Goal: Task Accomplishment & Management: Use online tool/utility

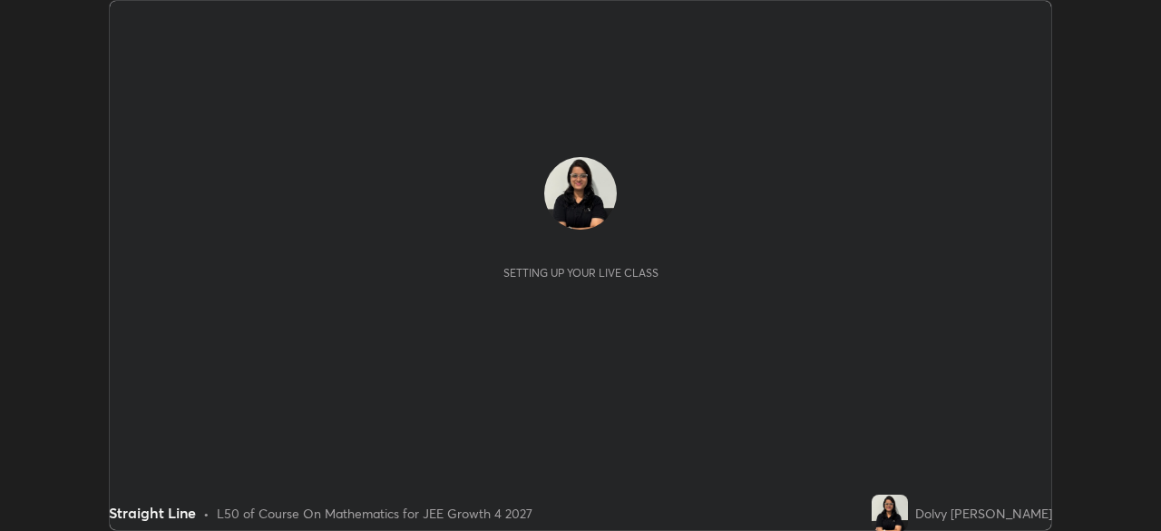
scroll to position [531, 1160]
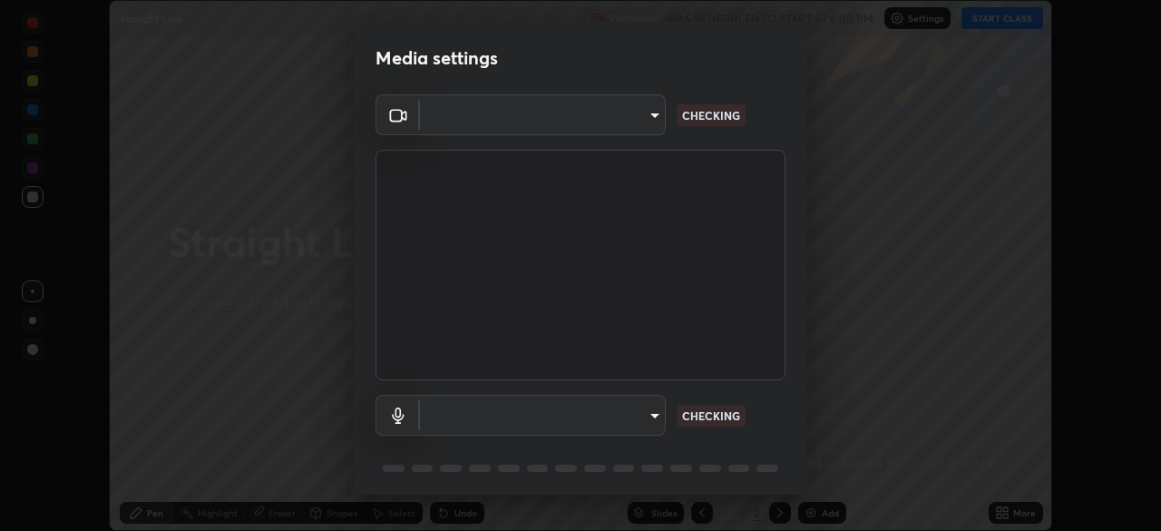
type input "27782adc23e2fb2e9a25af94410cad793eda472e13505a4e640454b7a0983fad"
click at [648, 421] on body "Erase all Straight Line Recording WAS SCHEDULED TO START AT 6:00 PM Settings ST…" at bounding box center [580, 265] width 1161 height 531
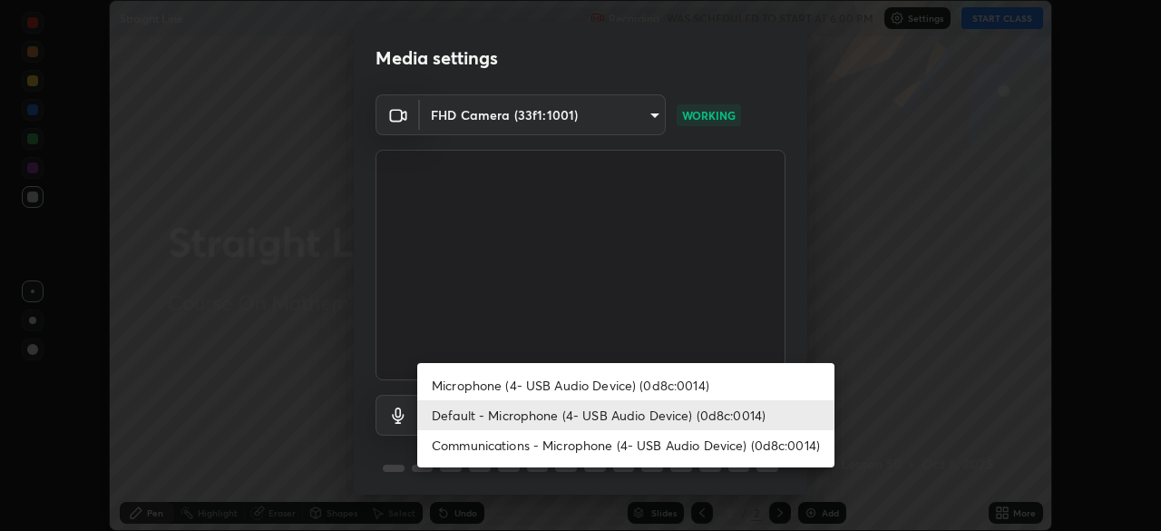
click at [675, 390] on li "Microphone (4- USB Audio Device) (0d8c:0014)" at bounding box center [625, 385] width 417 height 30
type input "1e5c434b4743df649040ee197aff357b2bb9eb97cd9125291c1fa44b585ee27b"
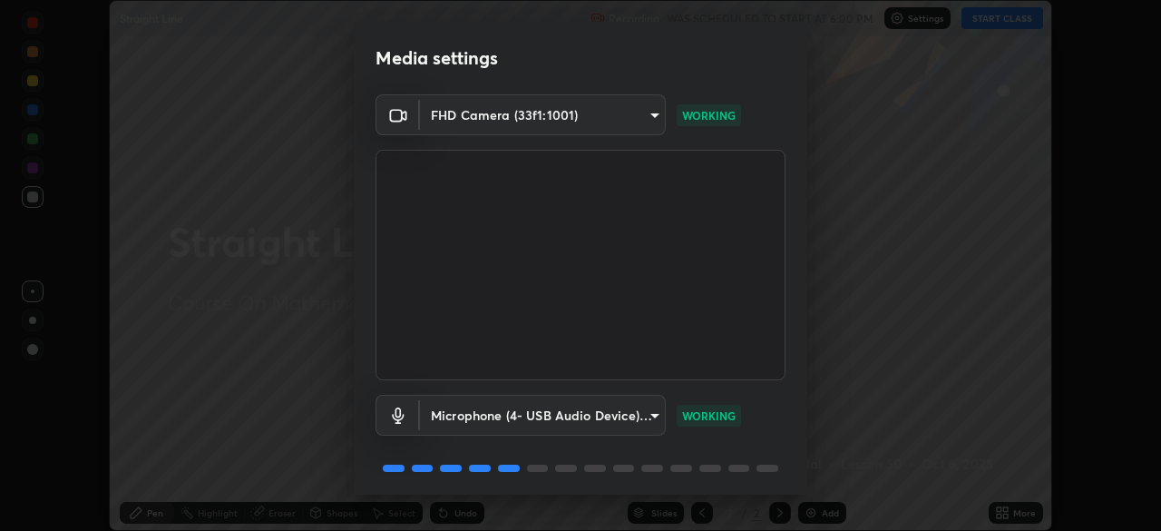
scroll to position [64, 0]
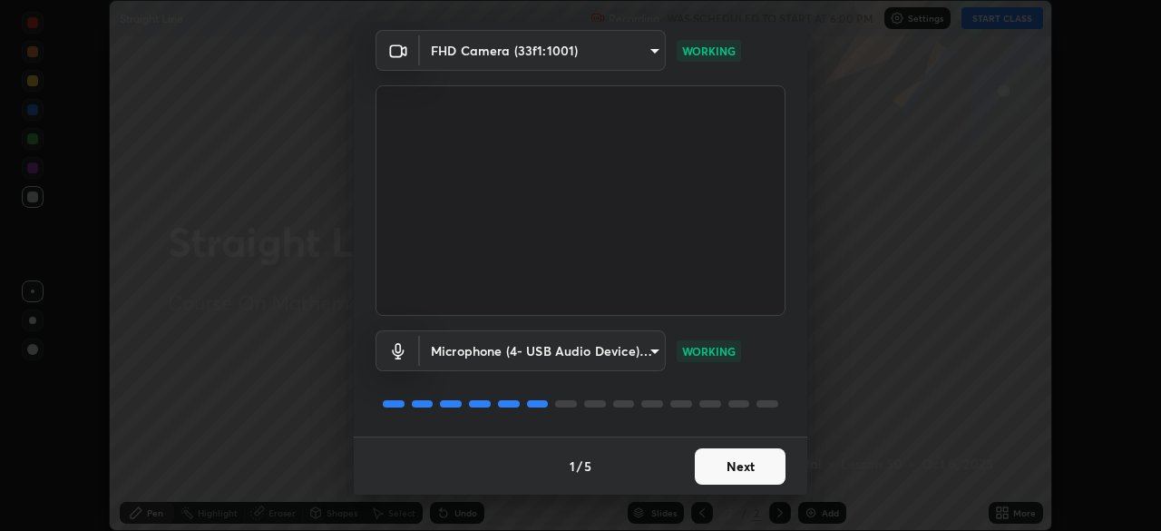
click at [741, 468] on button "Next" at bounding box center [740, 466] width 91 height 36
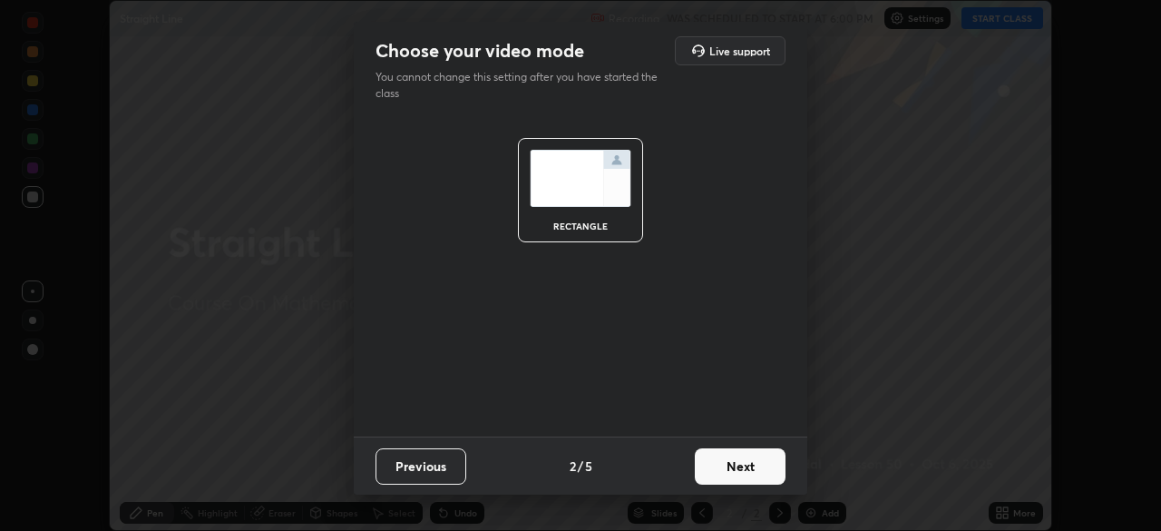
scroll to position [0, 0]
click at [746, 472] on button "Next" at bounding box center [740, 466] width 91 height 36
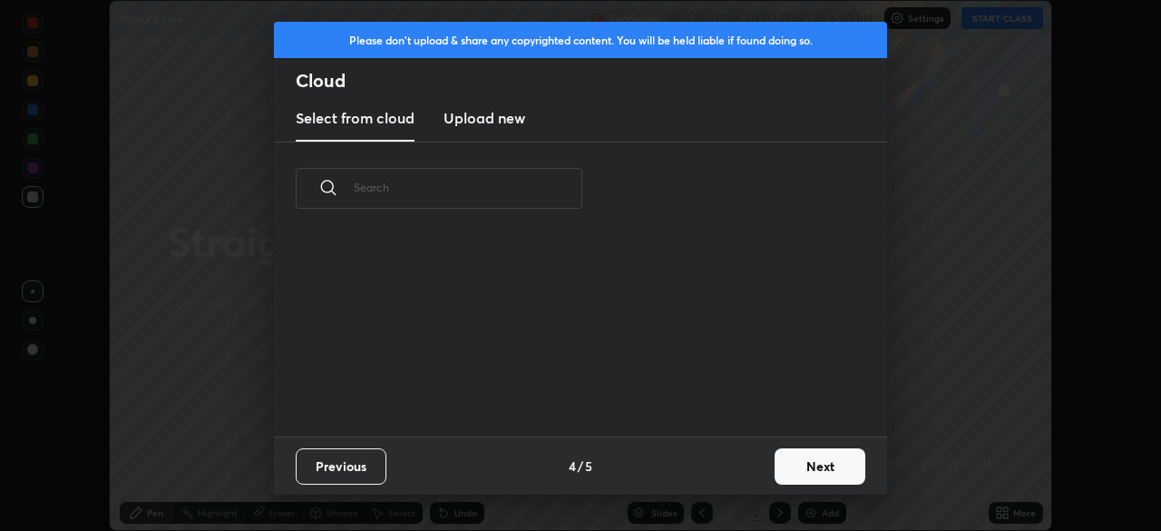
click at [765, 470] on div "Previous 4 / 5 Next" at bounding box center [580, 465] width 613 height 58
click at [779, 469] on button "Next" at bounding box center [820, 466] width 91 height 36
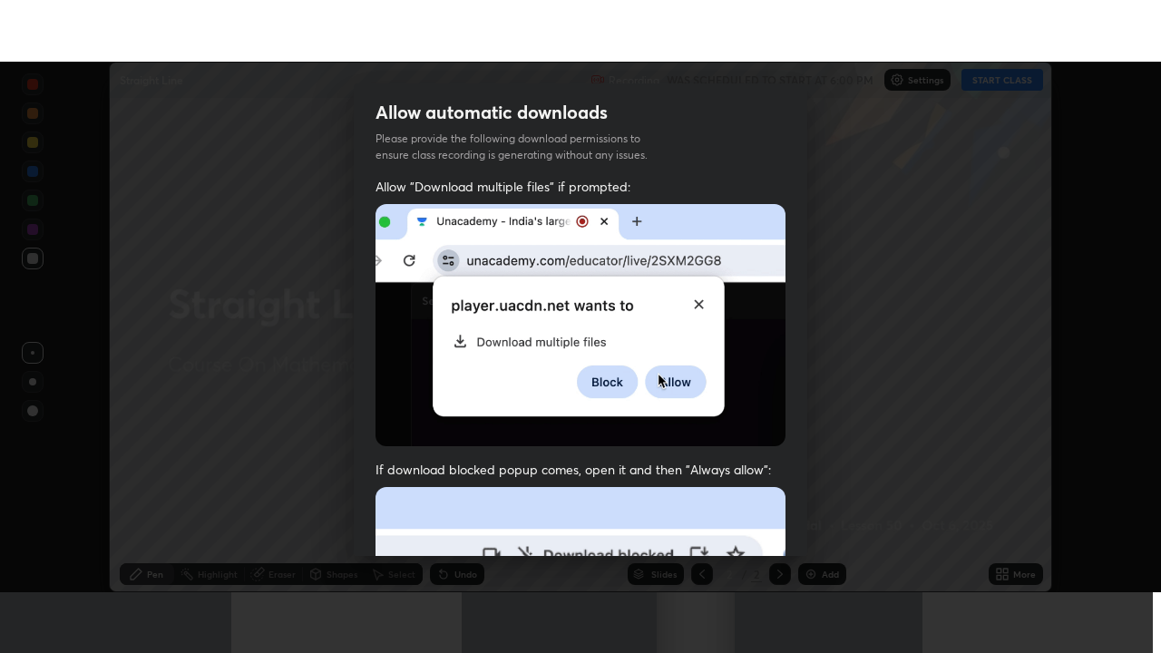
scroll to position [434, 0]
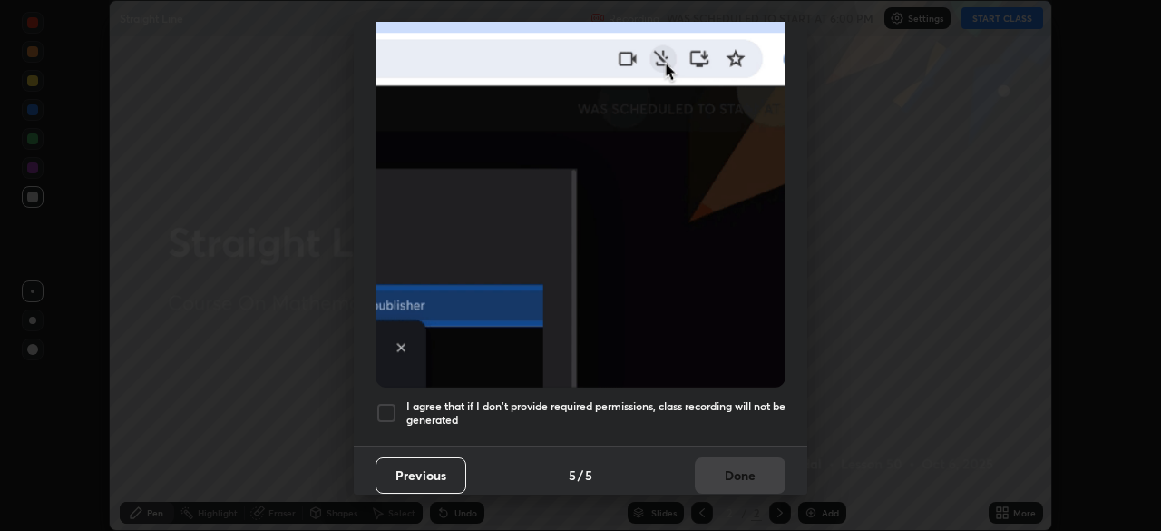
click at [739, 399] on h5 "I agree that if I don't provide required permissions, class recording will not …" at bounding box center [595, 413] width 379 height 28
click at [734, 469] on button "Done" at bounding box center [740, 475] width 91 height 36
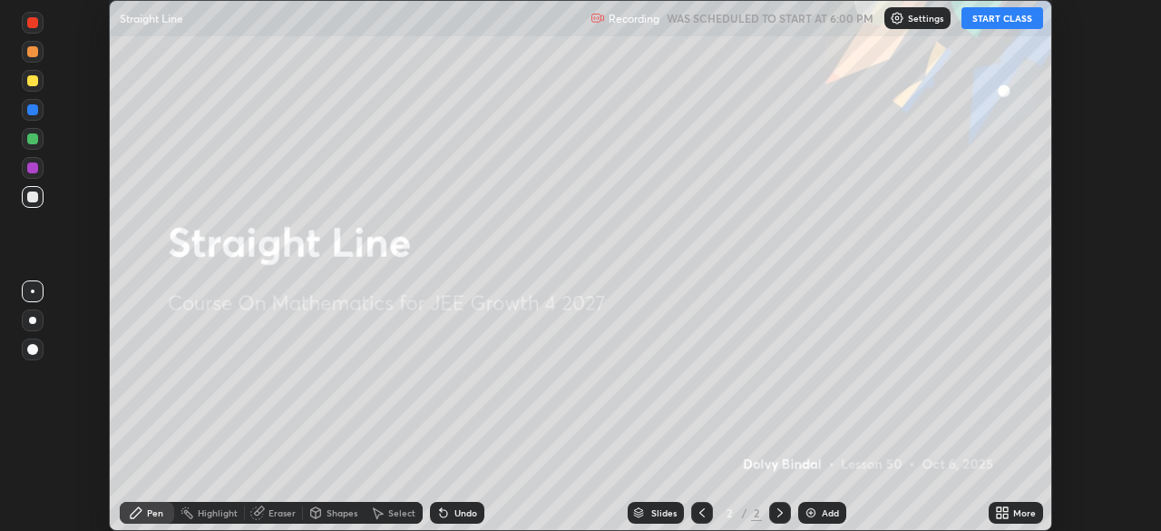
click at [1004, 23] on button "START CLASS" at bounding box center [1003, 18] width 82 height 22
click at [1005, 513] on icon at bounding box center [1005, 515] width 5 height 5
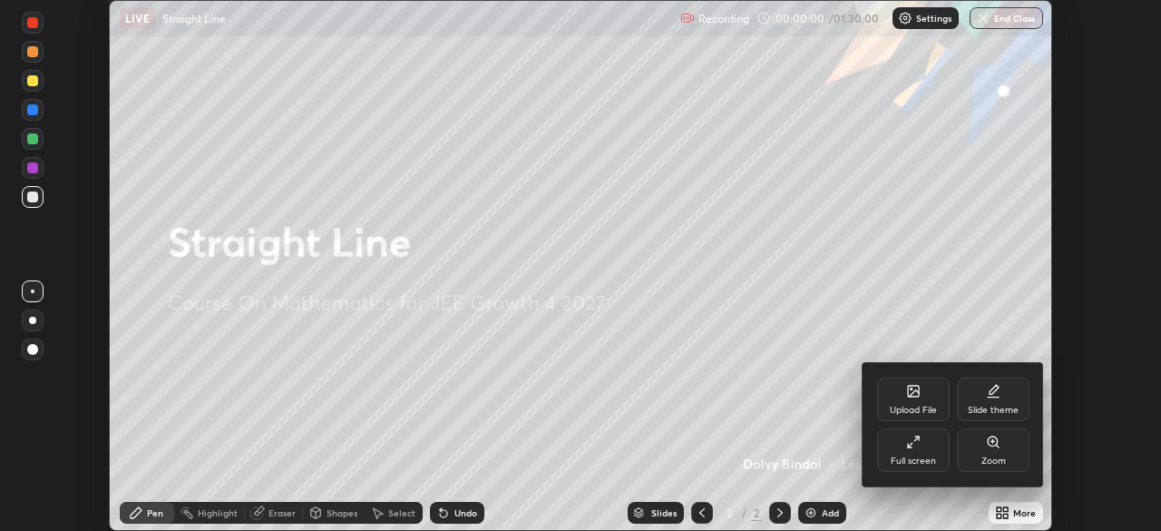
click at [924, 461] on div "Full screen" at bounding box center [913, 460] width 45 height 9
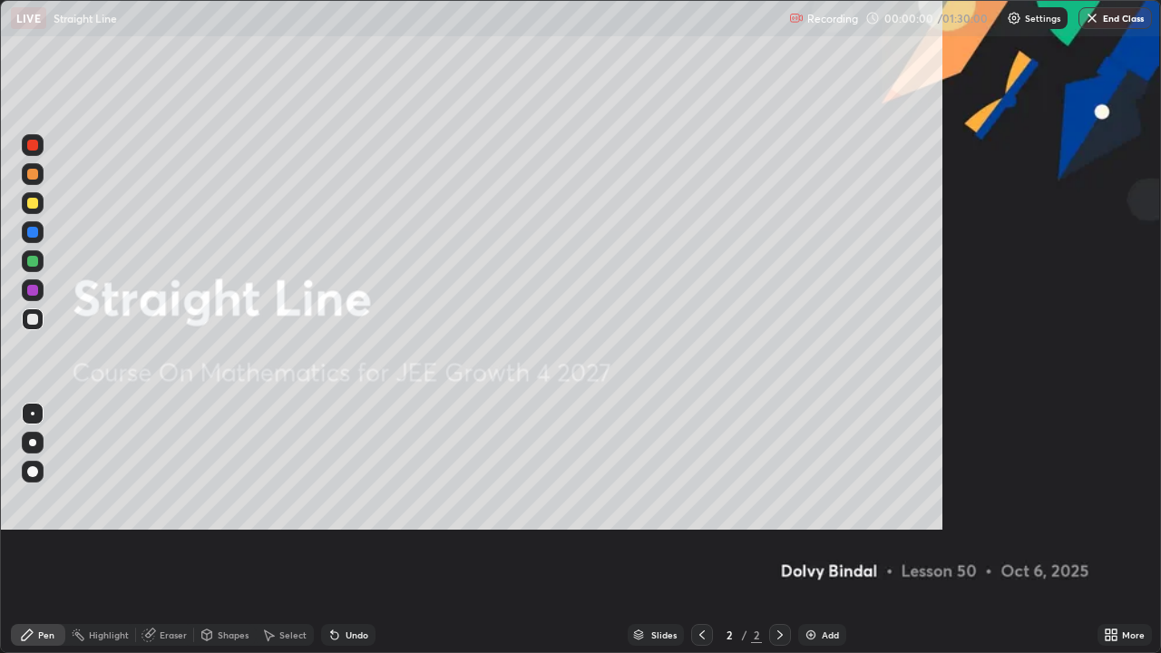
scroll to position [653, 1161]
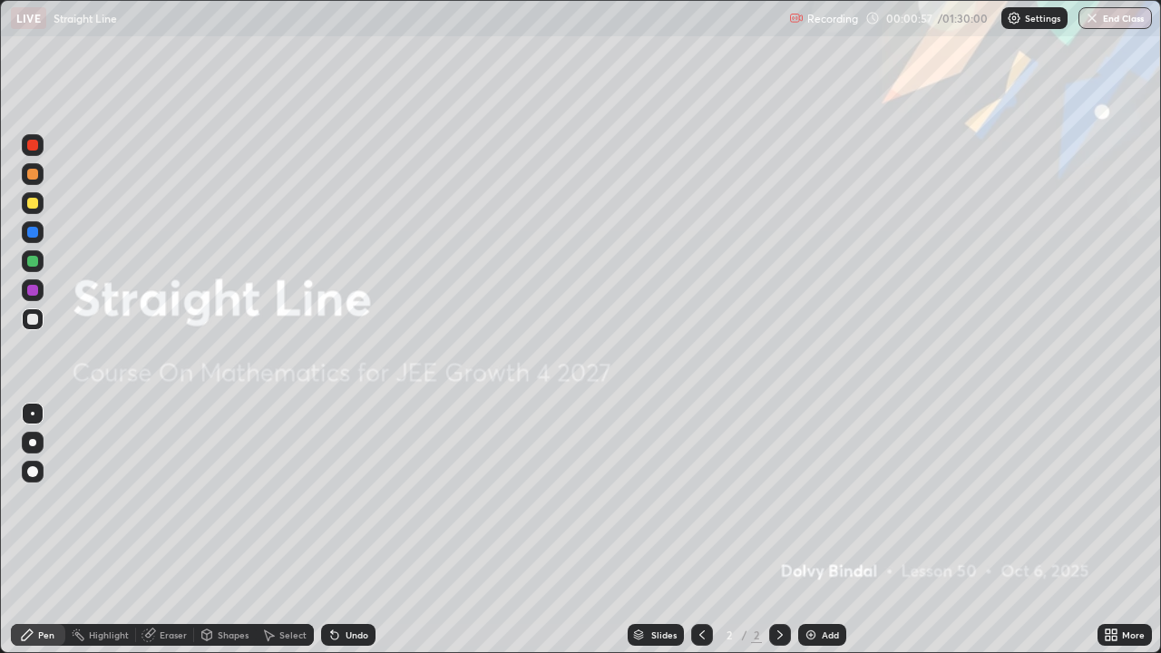
click at [840, 530] on div "Add" at bounding box center [822, 635] width 48 height 22
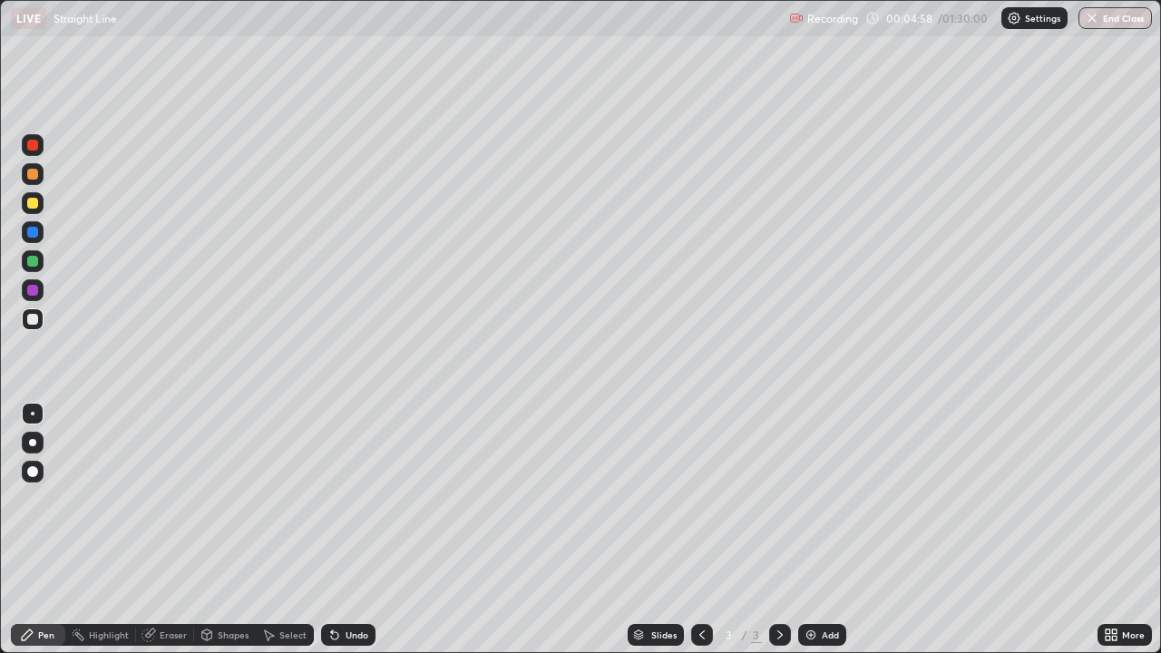
click at [36, 202] on div at bounding box center [32, 203] width 11 height 11
click at [347, 530] on div "Undo" at bounding box center [357, 634] width 23 height 9
click at [157, 530] on div "Eraser" at bounding box center [165, 635] width 58 height 22
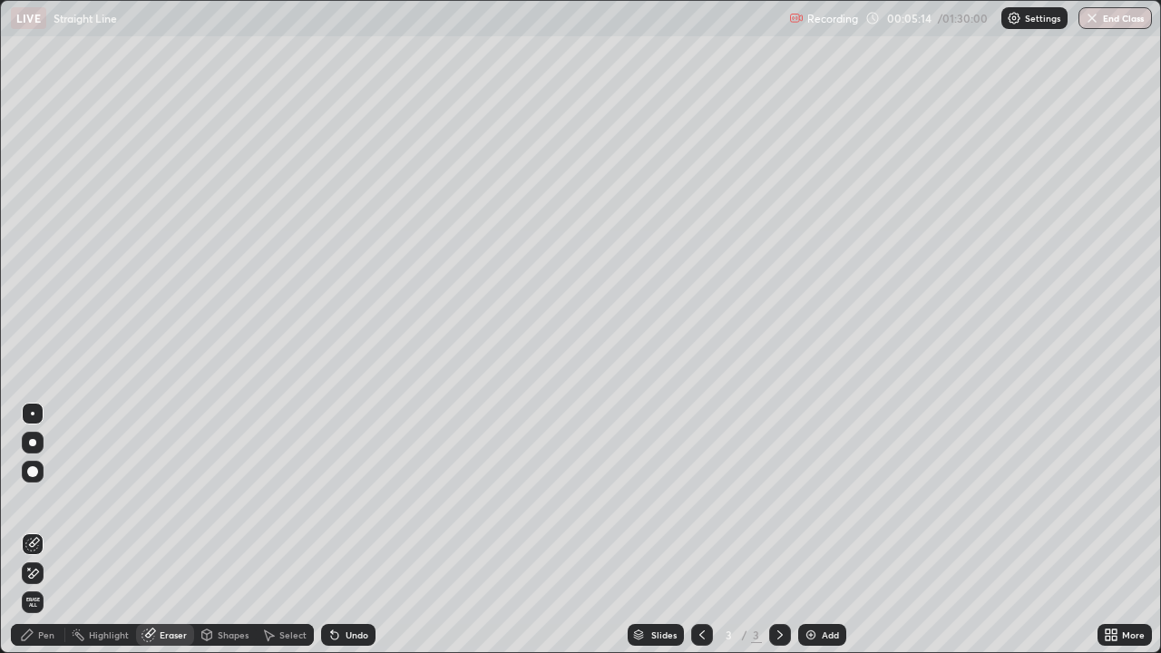
click at [18, 530] on div "Pen" at bounding box center [38, 635] width 54 height 22
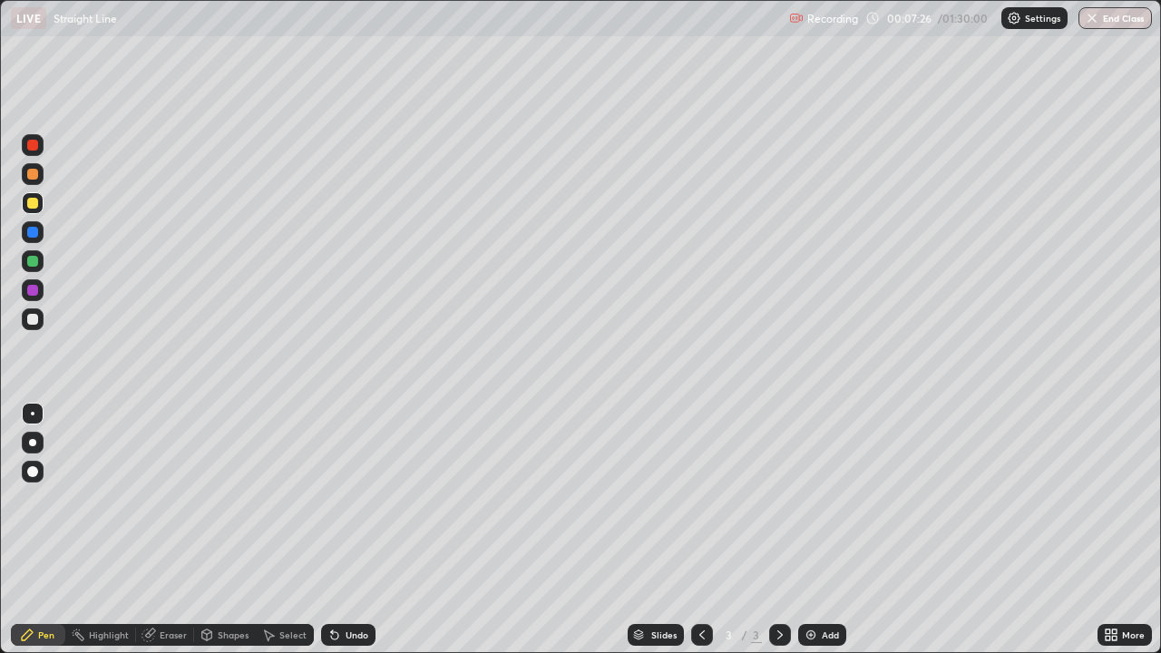
click at [817, 530] on div "Add" at bounding box center [822, 635] width 48 height 22
click at [356, 530] on div "Undo" at bounding box center [357, 634] width 23 height 9
click at [353, 530] on div "Undo" at bounding box center [357, 634] width 23 height 9
click at [356, 530] on div "Undo" at bounding box center [348, 635] width 54 height 22
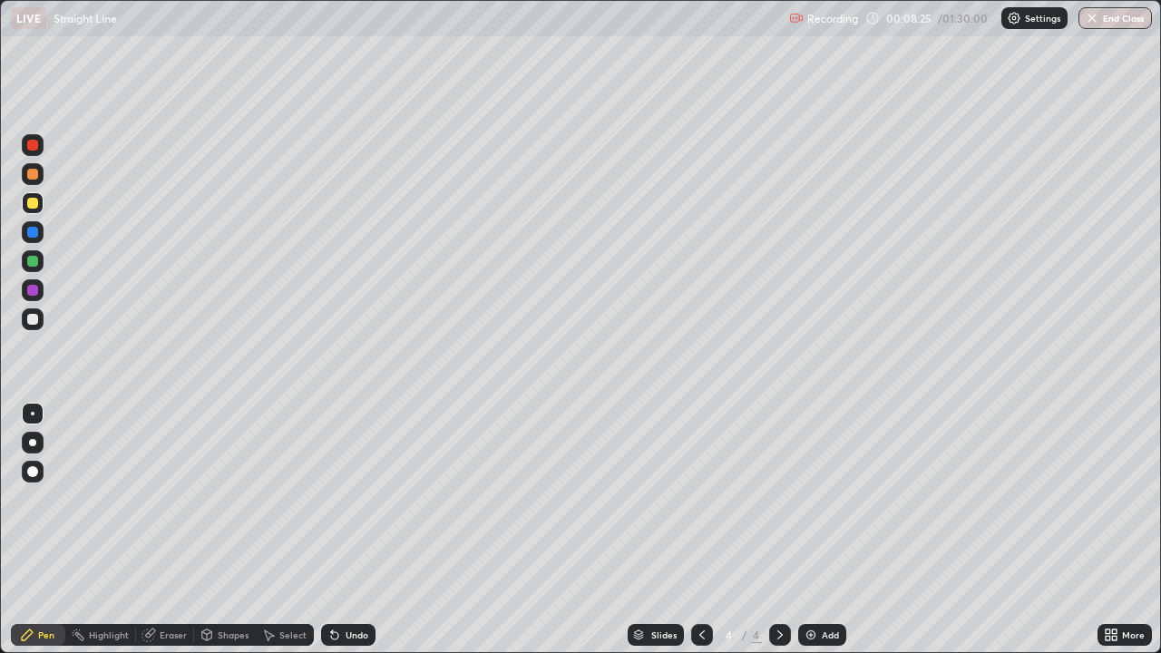
click at [356, 530] on div "Undo" at bounding box center [348, 635] width 54 height 22
click at [357, 530] on div "Undo" at bounding box center [348, 635] width 54 height 22
click at [359, 530] on div "Undo" at bounding box center [348, 635] width 54 height 22
click at [360, 530] on div "Undo" at bounding box center [348, 635] width 54 height 22
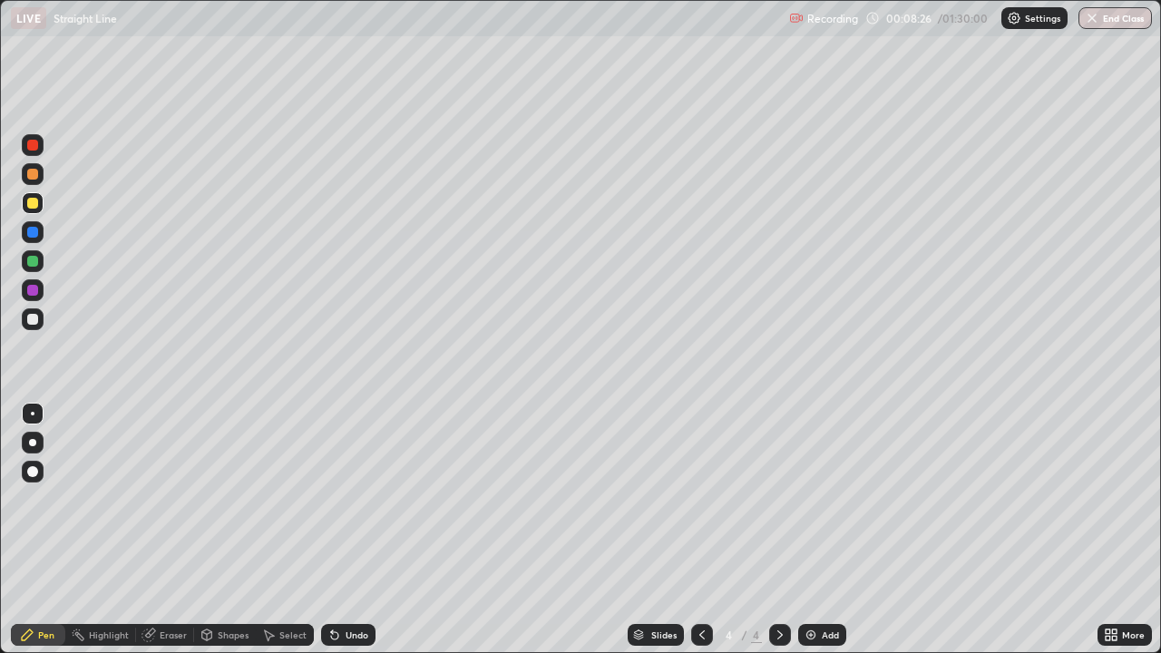
click at [363, 530] on div "Undo" at bounding box center [348, 635] width 54 height 22
click at [24, 323] on div at bounding box center [33, 319] width 22 height 22
click at [838, 530] on div "Add" at bounding box center [822, 635] width 48 height 22
click at [34, 203] on div at bounding box center [32, 203] width 11 height 11
click at [37, 263] on div at bounding box center [32, 261] width 11 height 11
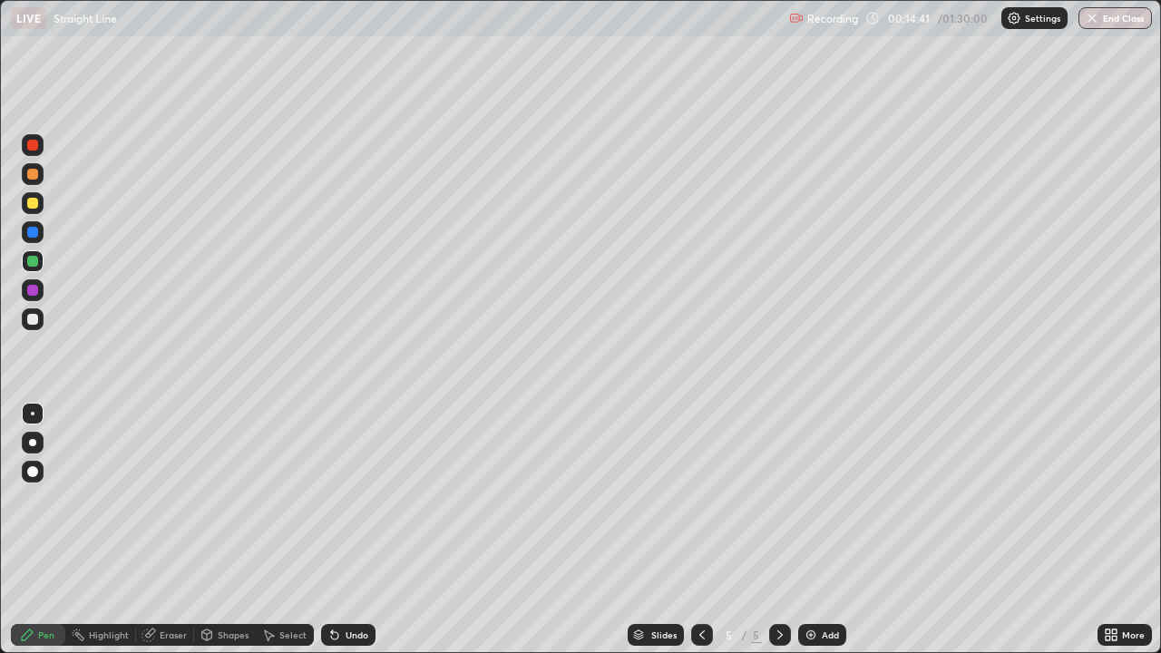
click at [32, 315] on div at bounding box center [32, 319] width 11 height 11
click at [176, 530] on div "Eraser" at bounding box center [165, 635] width 58 height 22
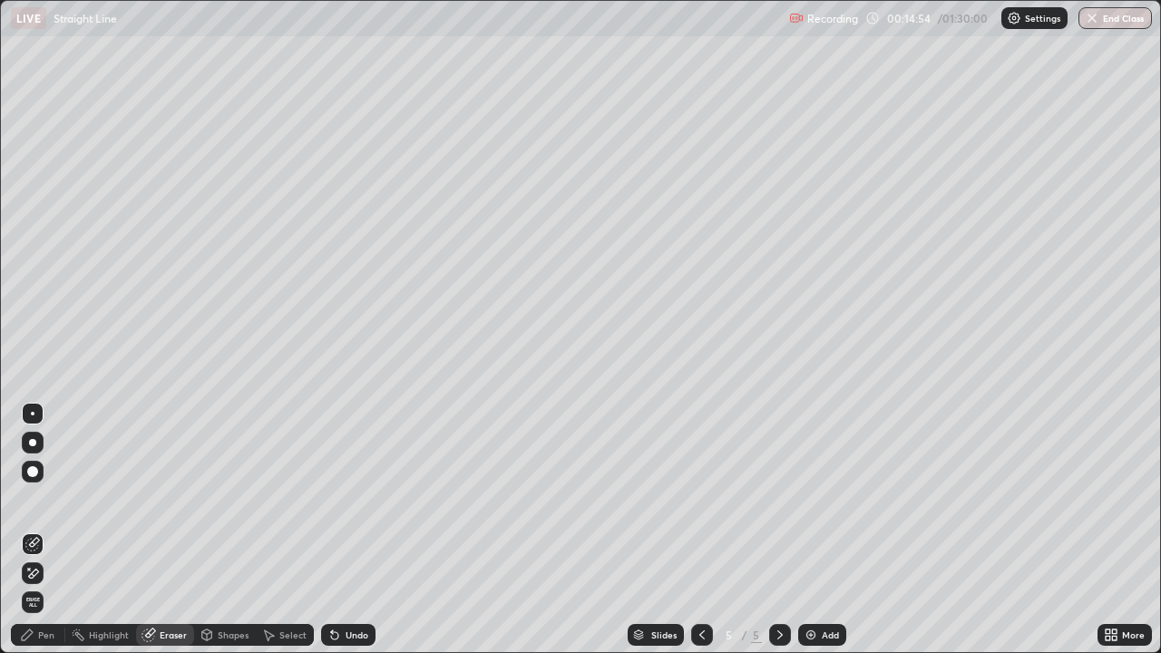
click at [37, 530] on icon at bounding box center [34, 573] width 10 height 9
click at [29, 530] on icon at bounding box center [27, 635] width 11 height 11
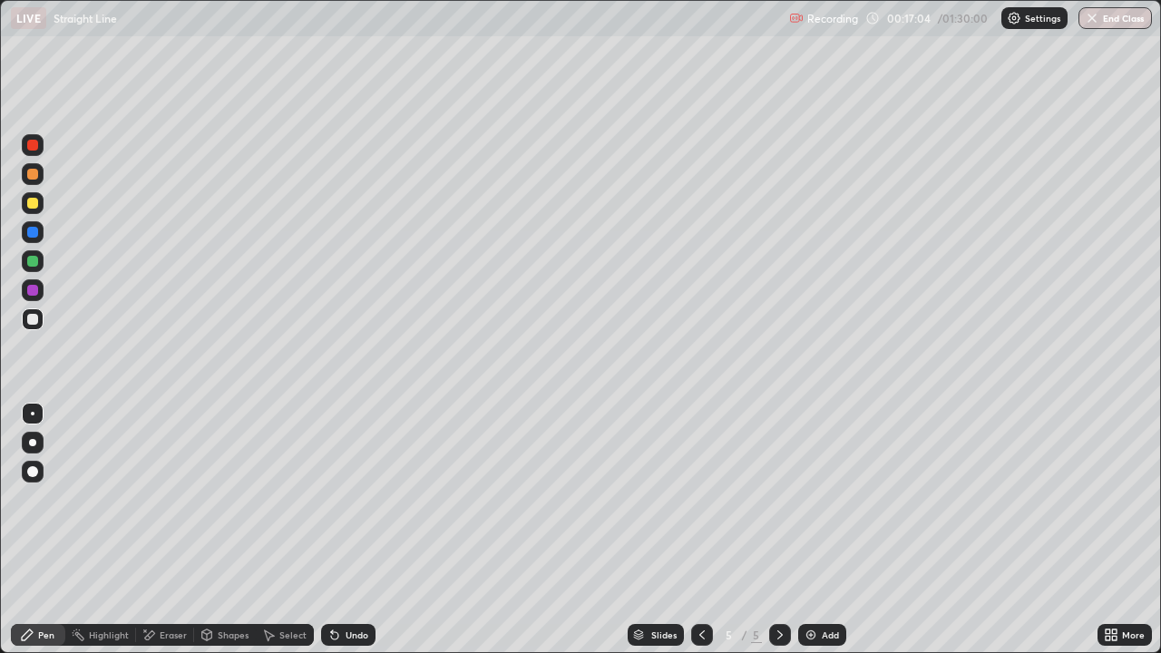
click at [41, 230] on div at bounding box center [33, 232] width 22 height 22
click at [33, 204] on div at bounding box center [32, 203] width 11 height 11
click at [31, 178] on div at bounding box center [32, 174] width 11 height 11
click at [817, 530] on div "Add" at bounding box center [822, 635] width 48 height 22
click at [350, 530] on div "Undo" at bounding box center [357, 634] width 23 height 9
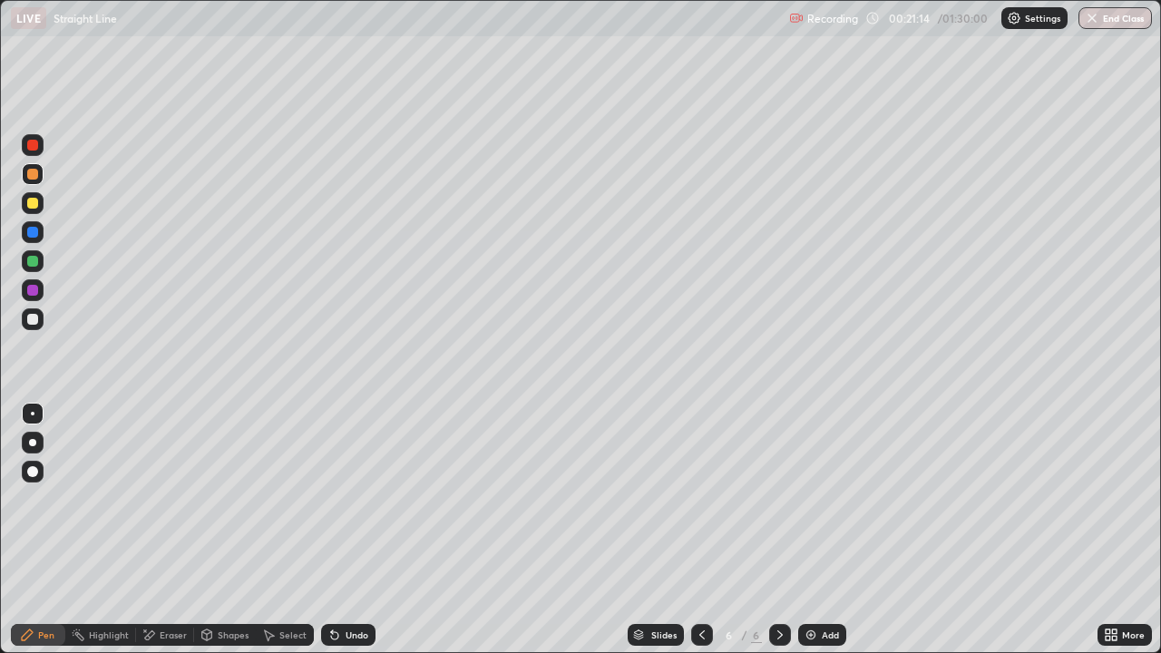
click at [352, 530] on div "Undo" at bounding box center [348, 635] width 54 height 22
click at [351, 530] on div "Undo" at bounding box center [357, 634] width 23 height 9
click at [353, 530] on div "Undo" at bounding box center [357, 634] width 23 height 9
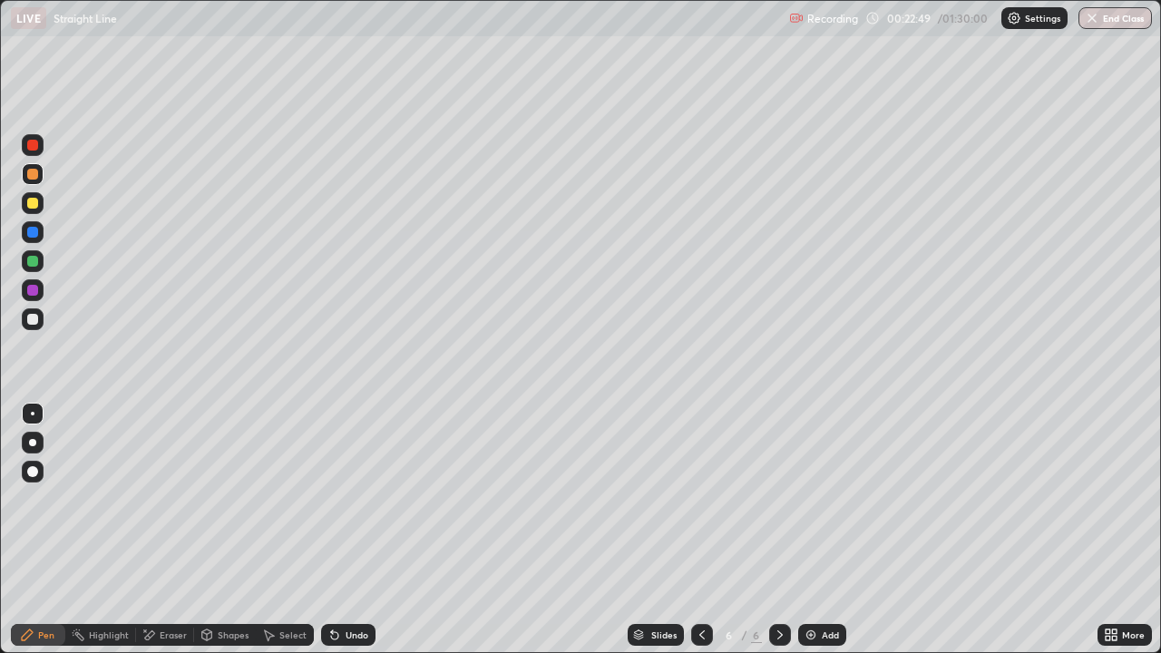
click at [30, 320] on div at bounding box center [32, 319] width 11 height 11
click at [825, 530] on div "Add" at bounding box center [830, 634] width 17 height 9
click at [42, 205] on div at bounding box center [33, 203] width 22 height 22
click at [347, 530] on div "Undo" at bounding box center [357, 634] width 23 height 9
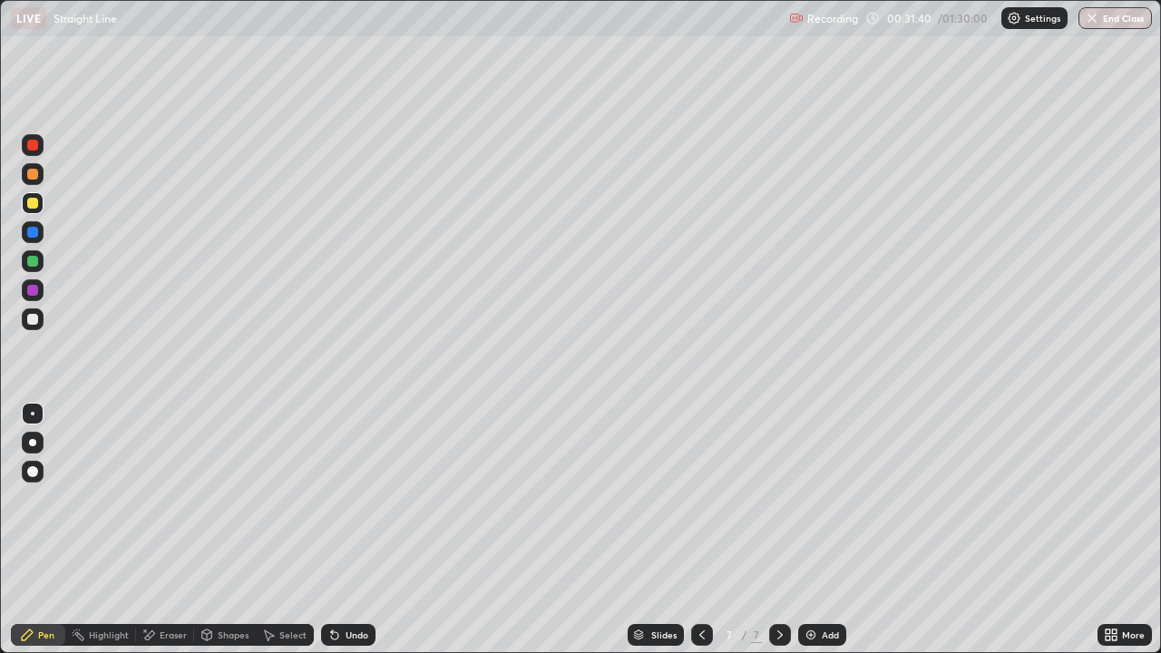
click at [33, 320] on div at bounding box center [32, 319] width 11 height 11
click at [34, 200] on div at bounding box center [32, 203] width 11 height 11
click at [34, 171] on div at bounding box center [32, 174] width 11 height 11
click at [34, 319] on div at bounding box center [32, 319] width 11 height 11
click at [825, 530] on div "Add" at bounding box center [822, 635] width 48 height 22
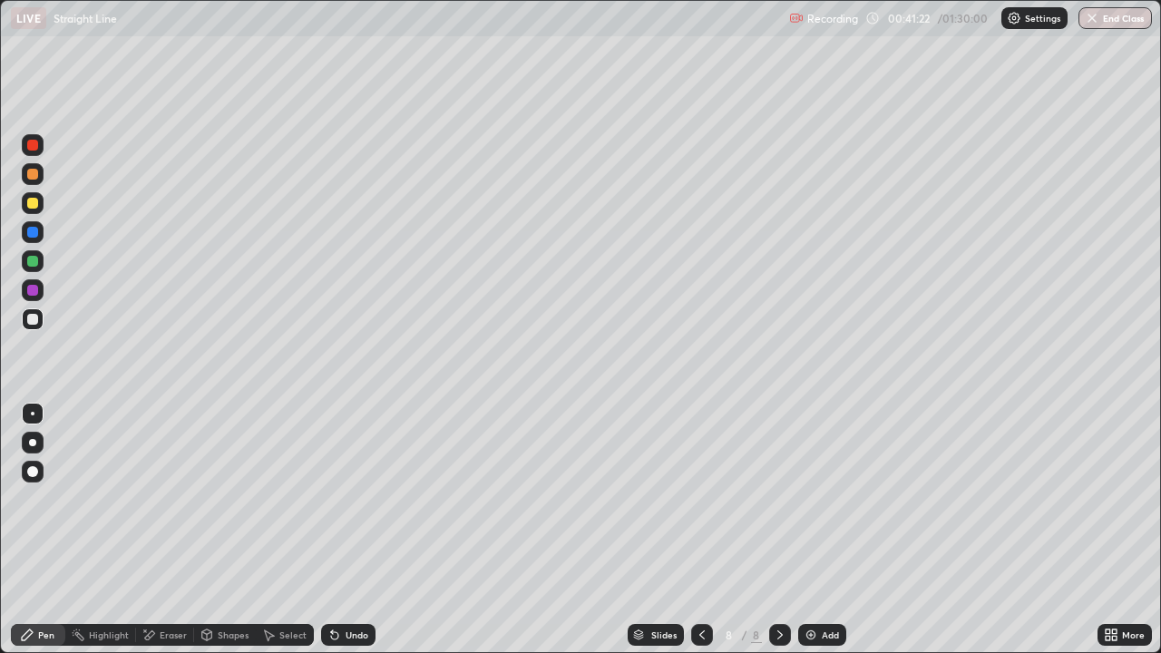
click at [33, 204] on div at bounding box center [32, 203] width 11 height 11
click at [32, 261] on div at bounding box center [32, 261] width 11 height 11
click at [331, 530] on icon at bounding box center [332, 631] width 2 height 2
click at [338, 530] on icon at bounding box center [334, 635] width 15 height 15
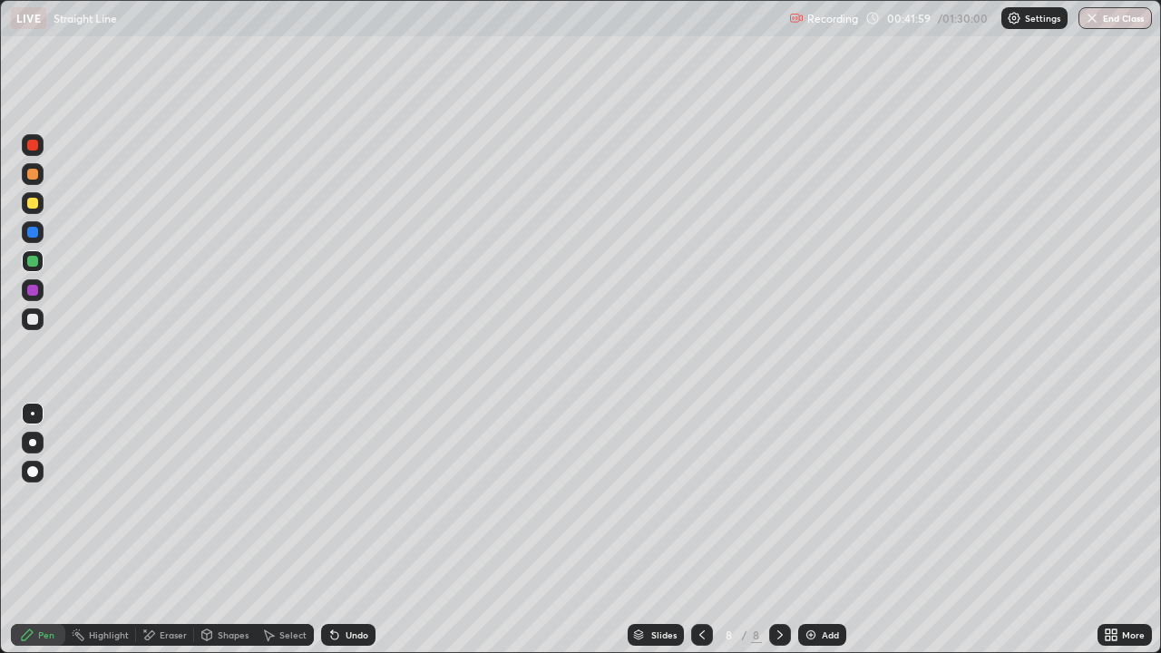
click at [339, 530] on icon at bounding box center [334, 635] width 15 height 15
click at [337, 530] on div "Undo" at bounding box center [348, 635] width 54 height 22
click at [36, 321] on div at bounding box center [32, 319] width 11 height 11
click at [370, 530] on div "Undo" at bounding box center [348, 635] width 54 height 22
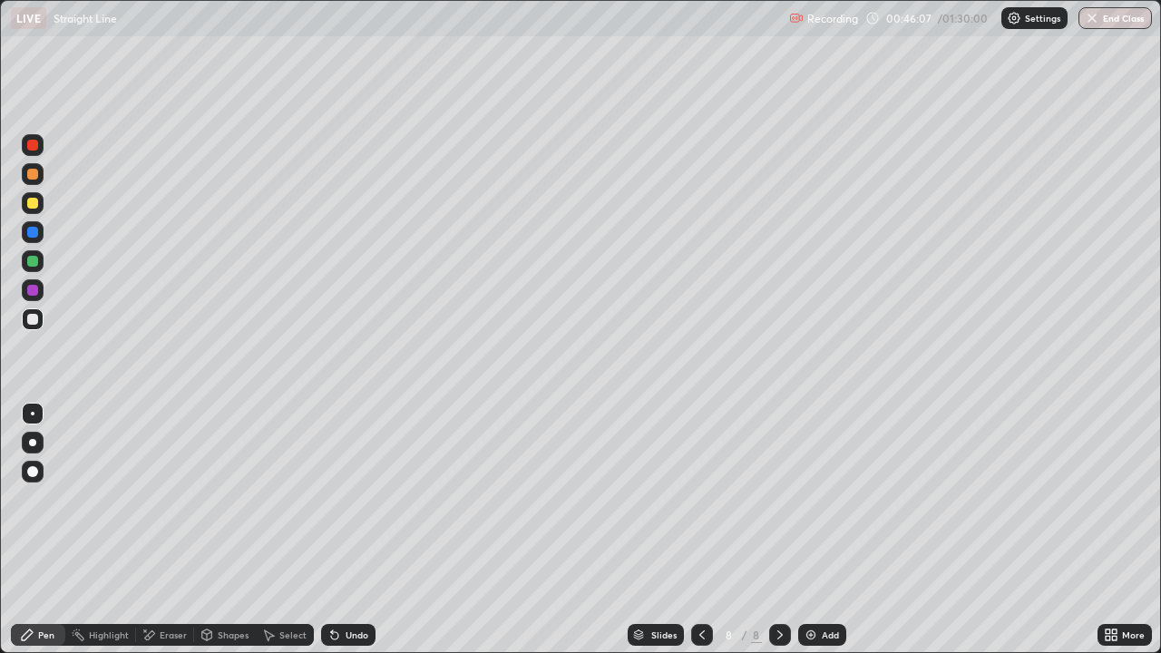
click at [822, 530] on div "Add" at bounding box center [830, 634] width 17 height 9
click at [41, 320] on div at bounding box center [33, 319] width 22 height 22
click at [32, 200] on div at bounding box center [32, 203] width 11 height 11
click at [168, 530] on div "Eraser" at bounding box center [173, 634] width 27 height 9
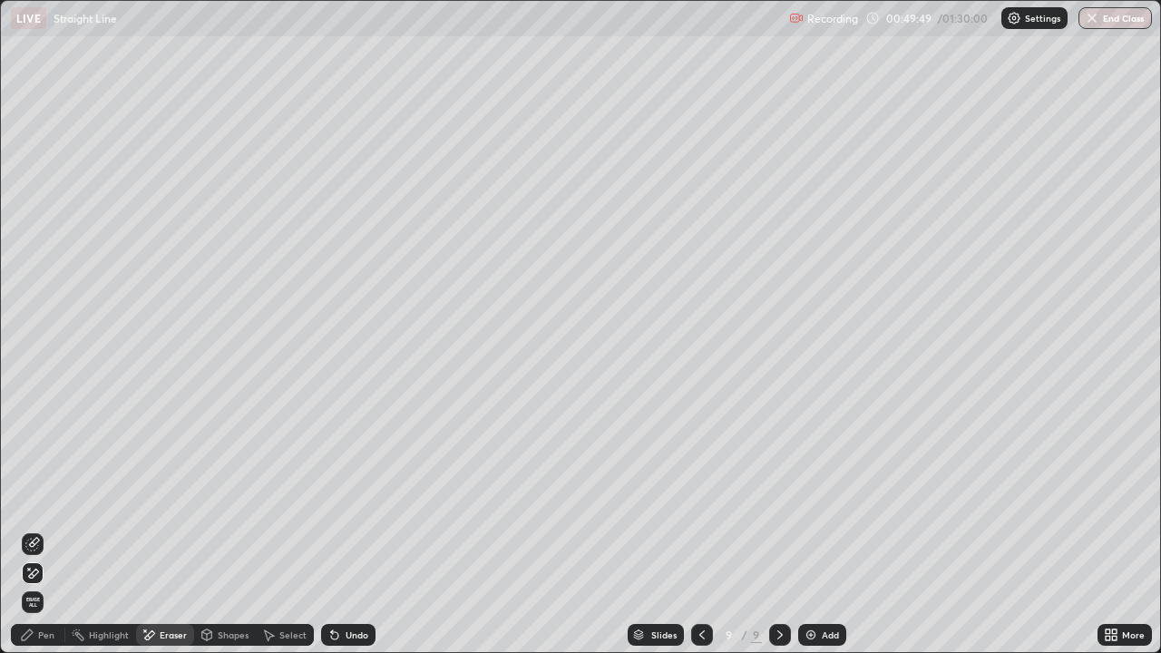
click at [35, 530] on div "Pen" at bounding box center [38, 635] width 54 height 22
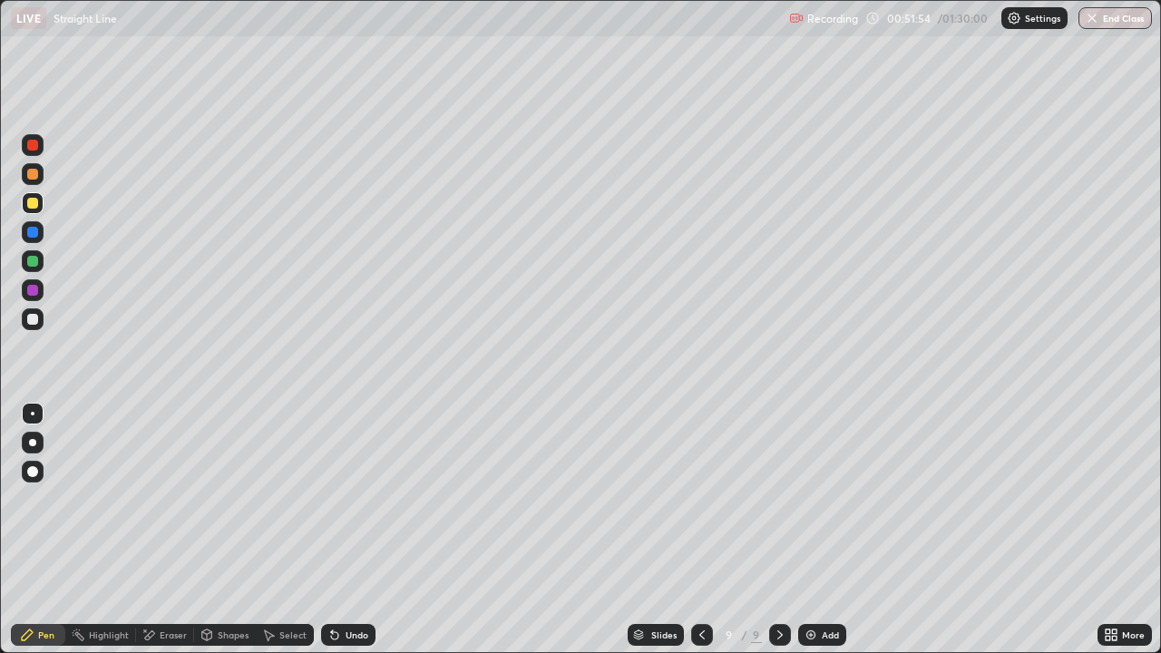
click at [34, 324] on div at bounding box center [32, 319] width 11 height 11
click at [34, 183] on div at bounding box center [33, 174] width 22 height 22
click at [337, 530] on icon at bounding box center [334, 635] width 15 height 15
click at [359, 530] on div "Undo" at bounding box center [357, 634] width 23 height 9
click at [360, 530] on div "Undo" at bounding box center [357, 634] width 23 height 9
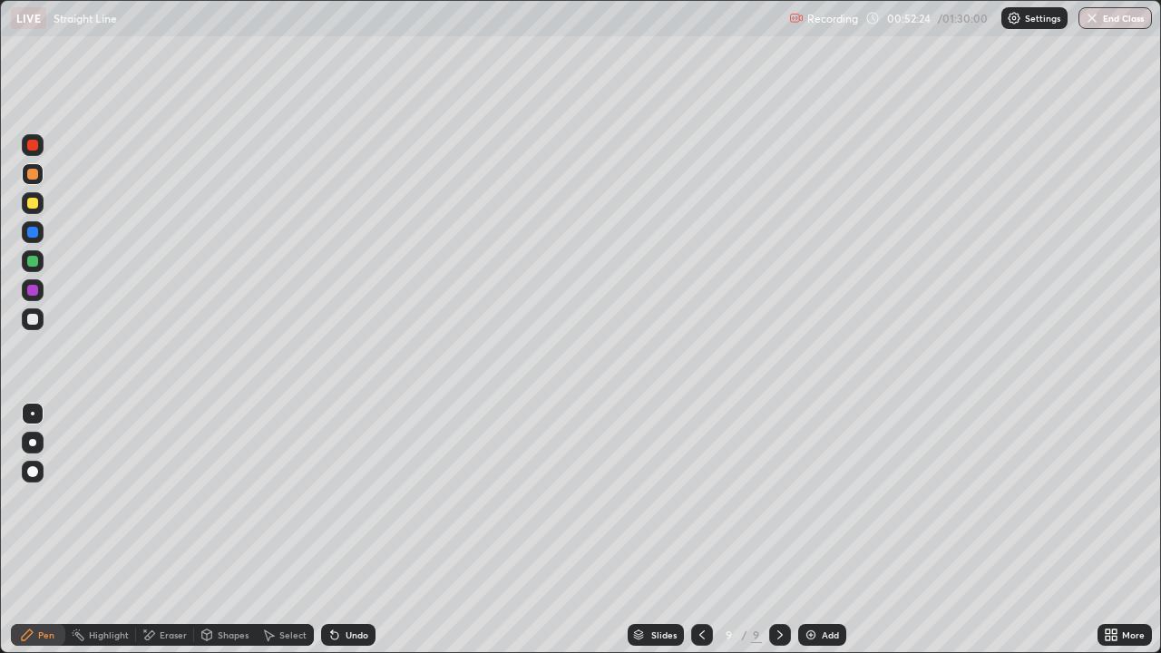
click at [361, 530] on div "Undo" at bounding box center [357, 634] width 23 height 9
click at [822, 530] on div "Add" at bounding box center [830, 634] width 17 height 9
click at [173, 530] on div "Eraser" at bounding box center [173, 634] width 27 height 9
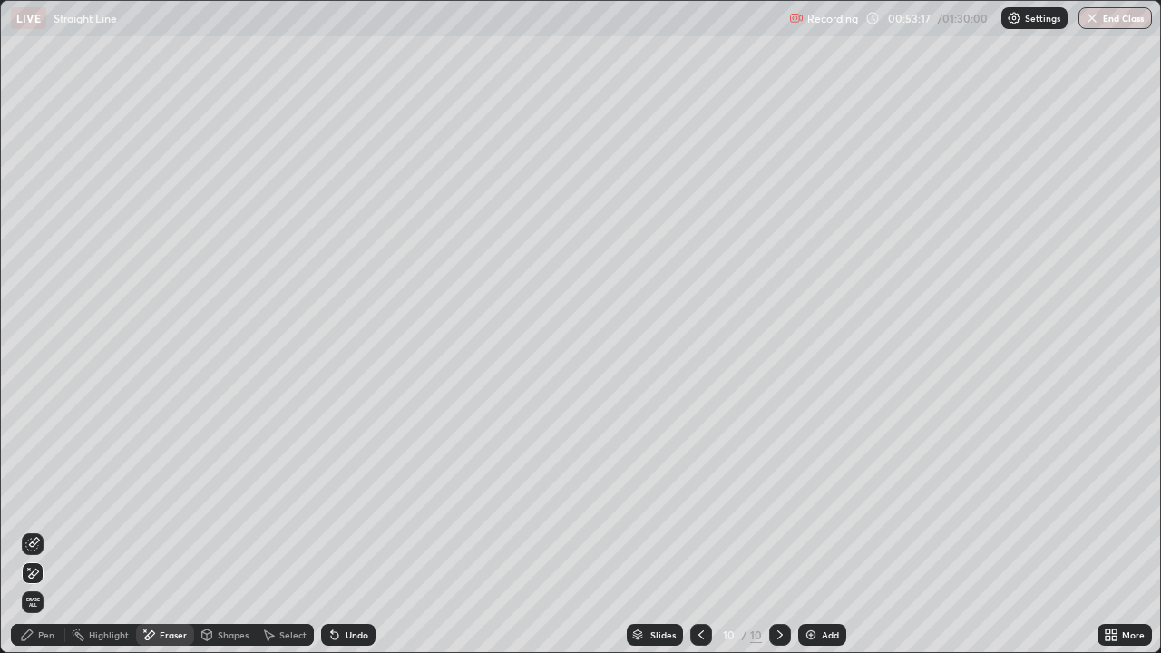
click at [50, 530] on div "Pen" at bounding box center [46, 634] width 16 height 9
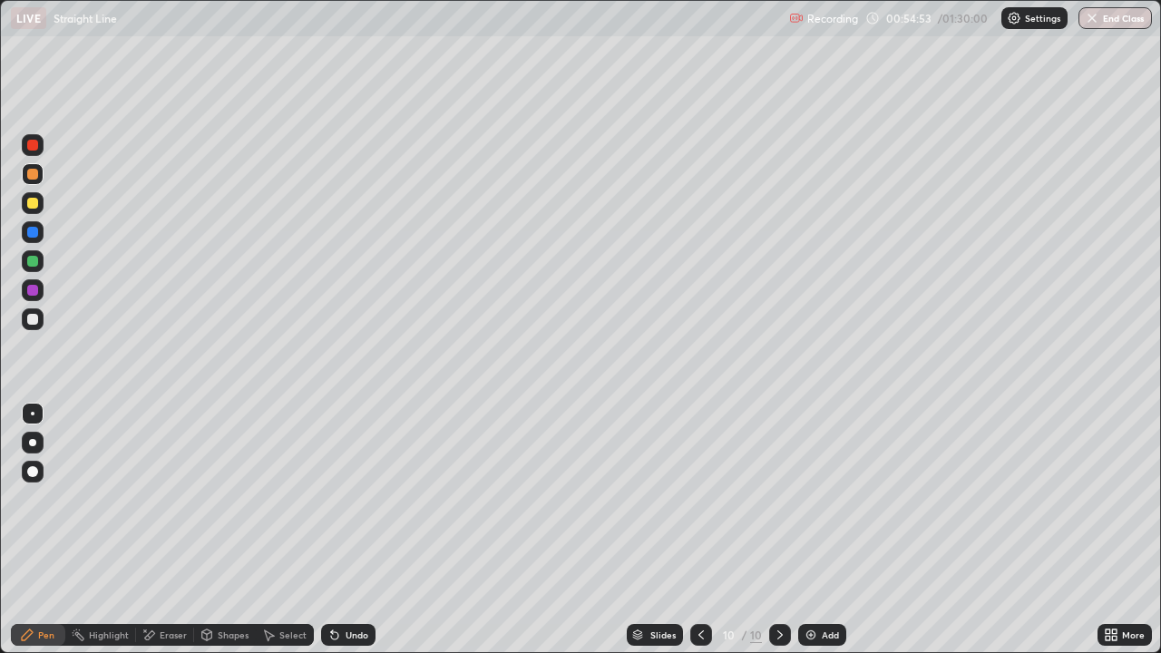
click at [174, 530] on div "Eraser" at bounding box center [173, 634] width 27 height 9
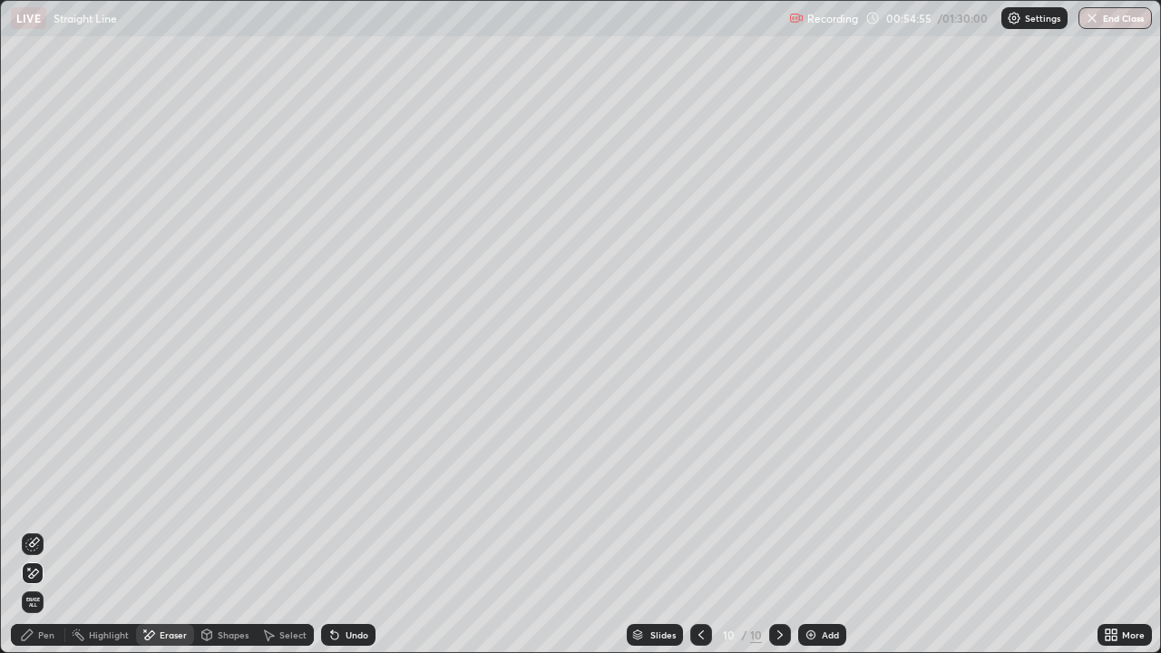
click at [44, 530] on div "Pen" at bounding box center [46, 634] width 16 height 9
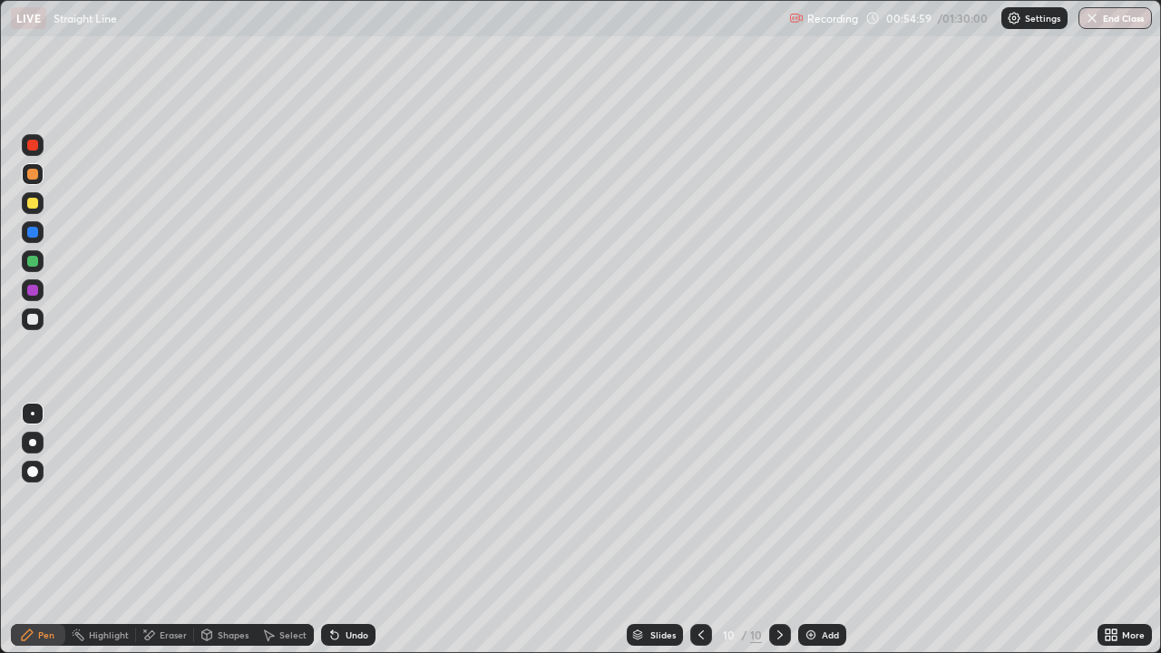
click at [31, 319] on div at bounding box center [32, 319] width 11 height 11
click at [161, 530] on div "Eraser" at bounding box center [173, 634] width 27 height 9
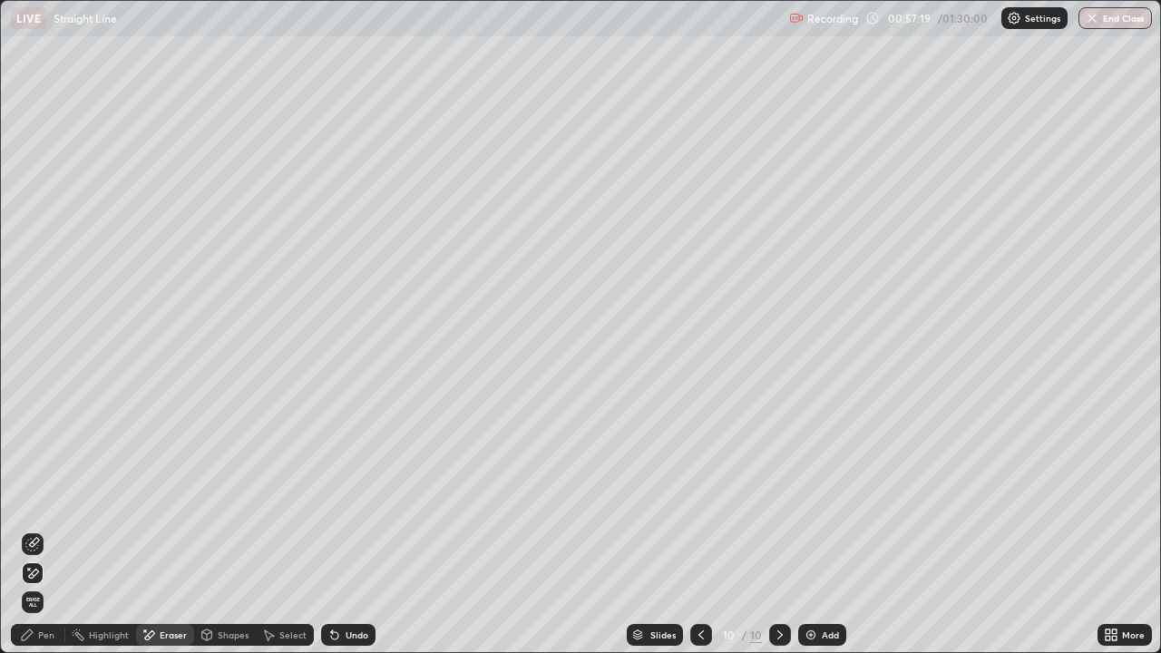
click at [41, 530] on div "Pen" at bounding box center [38, 635] width 54 height 22
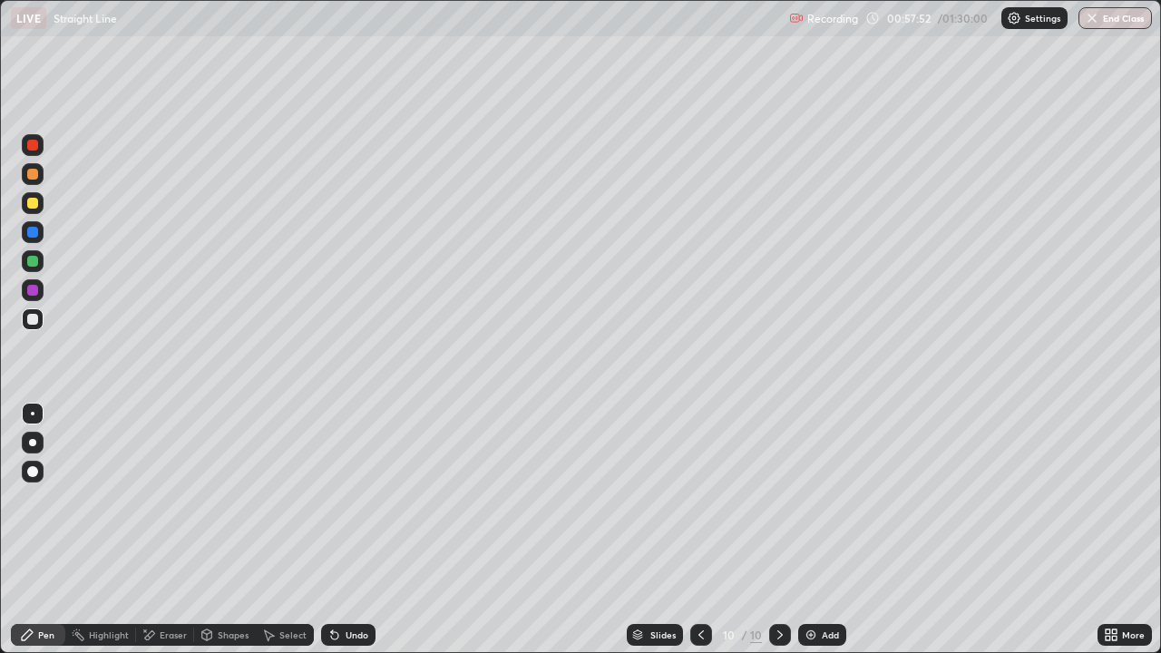
click at [35, 207] on div at bounding box center [32, 203] width 11 height 11
click at [834, 530] on div "Add" at bounding box center [822, 635] width 48 height 22
click at [355, 530] on div "Undo" at bounding box center [348, 635] width 54 height 22
click at [356, 530] on div "Undo" at bounding box center [357, 634] width 23 height 9
click at [340, 530] on div "Undo" at bounding box center [348, 635] width 54 height 22
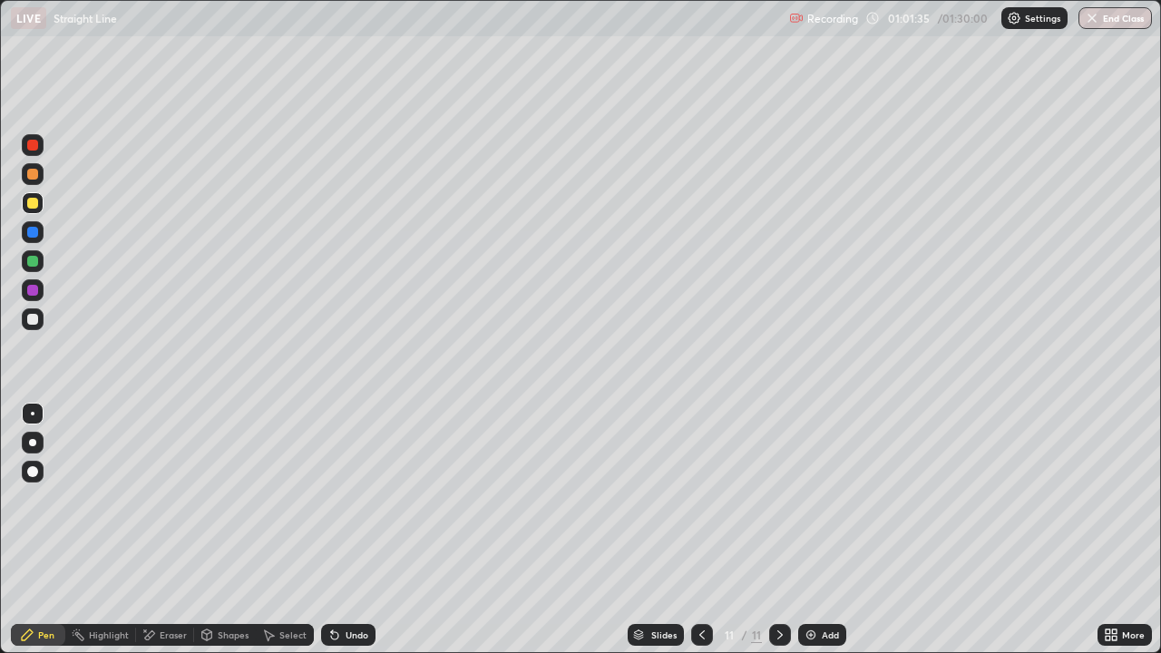
click at [34, 177] on div at bounding box center [32, 174] width 11 height 11
click at [161, 530] on div "Eraser" at bounding box center [165, 635] width 58 height 22
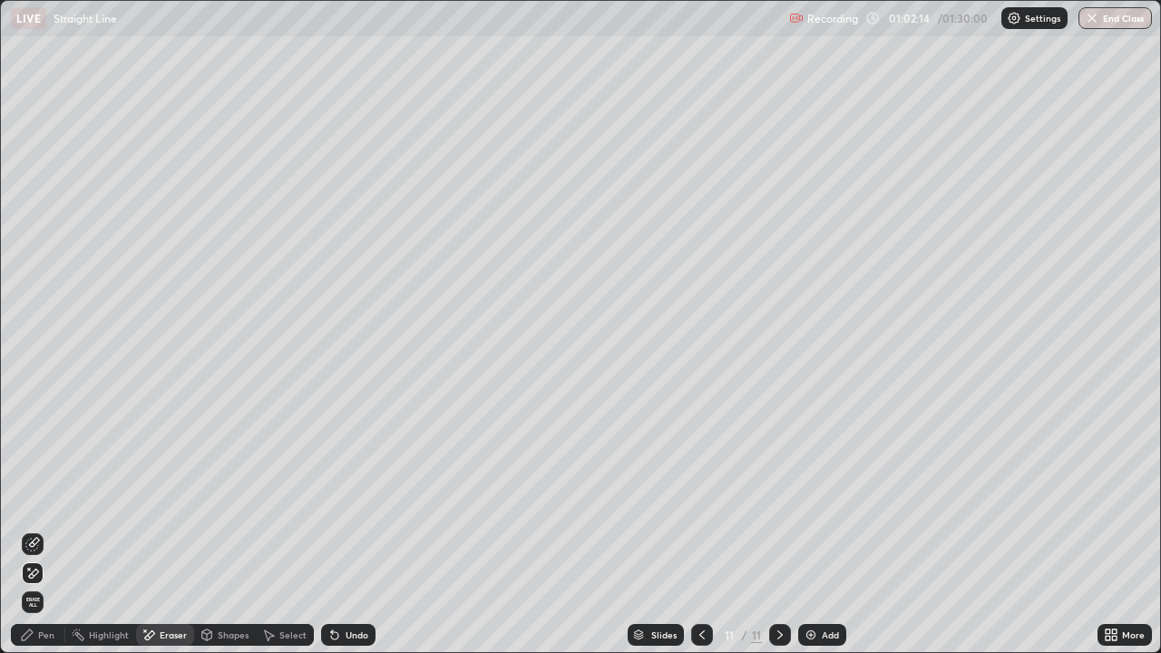
click at [19, 530] on div "Pen" at bounding box center [38, 635] width 54 height 22
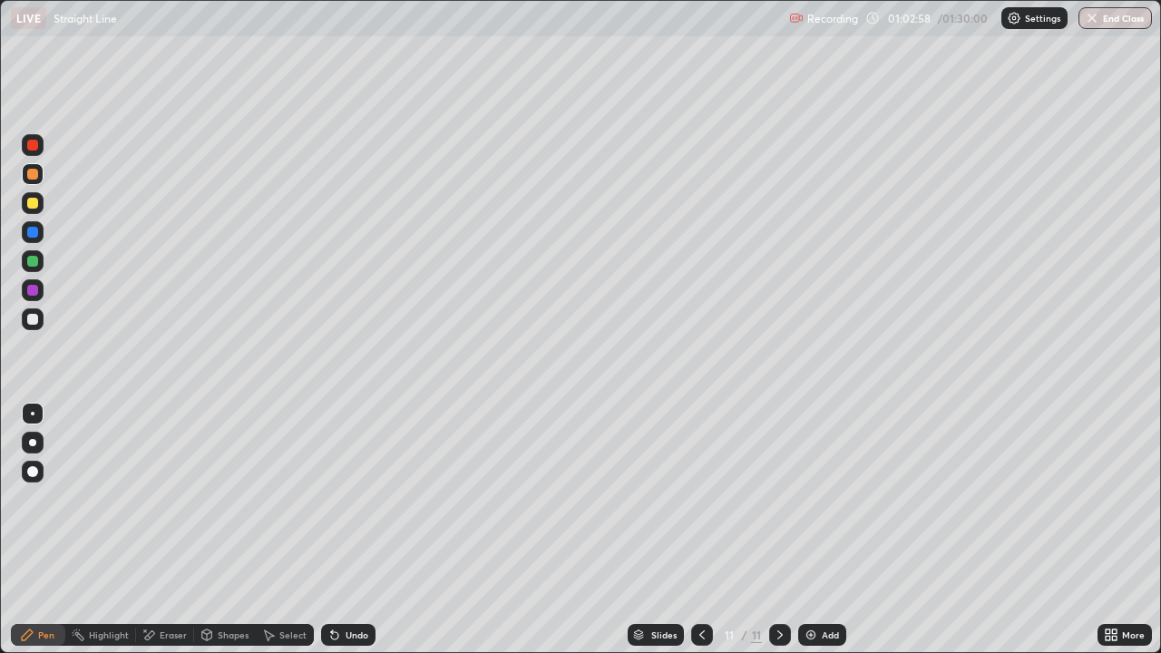
click at [39, 320] on div at bounding box center [33, 319] width 22 height 22
click at [826, 530] on div "Add" at bounding box center [822, 635] width 48 height 22
click at [43, 207] on div at bounding box center [33, 203] width 22 height 22
click at [40, 326] on div at bounding box center [33, 319] width 22 height 22
click at [30, 171] on div at bounding box center [32, 174] width 11 height 11
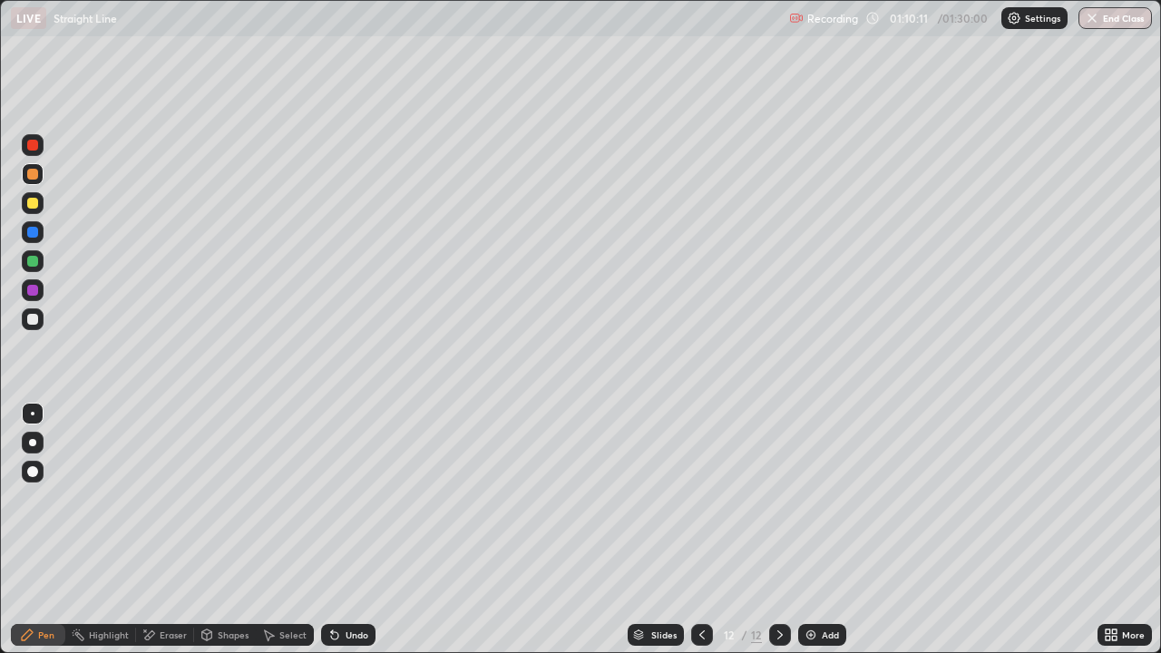
click at [358, 530] on div "Undo" at bounding box center [357, 634] width 23 height 9
click at [827, 530] on div "Add" at bounding box center [830, 634] width 17 height 9
click at [35, 318] on div at bounding box center [32, 319] width 11 height 11
click at [356, 530] on div "Undo" at bounding box center [357, 634] width 23 height 9
click at [365, 530] on div "Undo" at bounding box center [348, 635] width 54 height 22
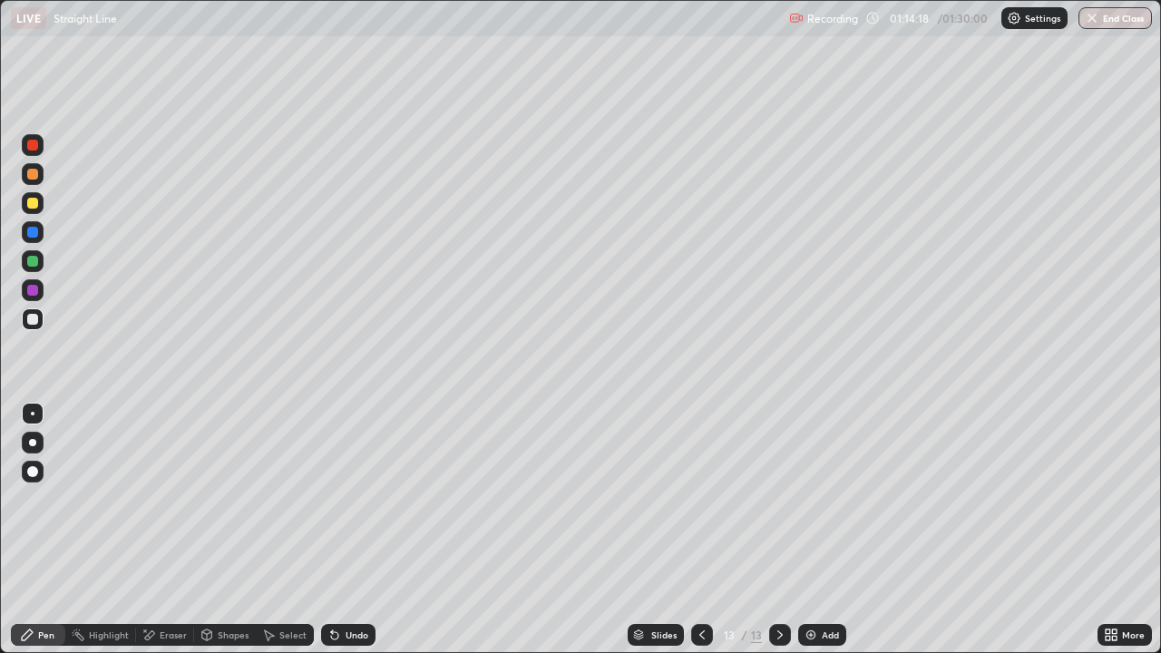
click at [366, 530] on div "Undo" at bounding box center [348, 635] width 54 height 22
click at [33, 204] on div at bounding box center [32, 203] width 11 height 11
click at [34, 295] on div at bounding box center [32, 290] width 11 height 11
click at [29, 198] on div at bounding box center [32, 203] width 11 height 11
click at [34, 290] on div at bounding box center [32, 290] width 11 height 11
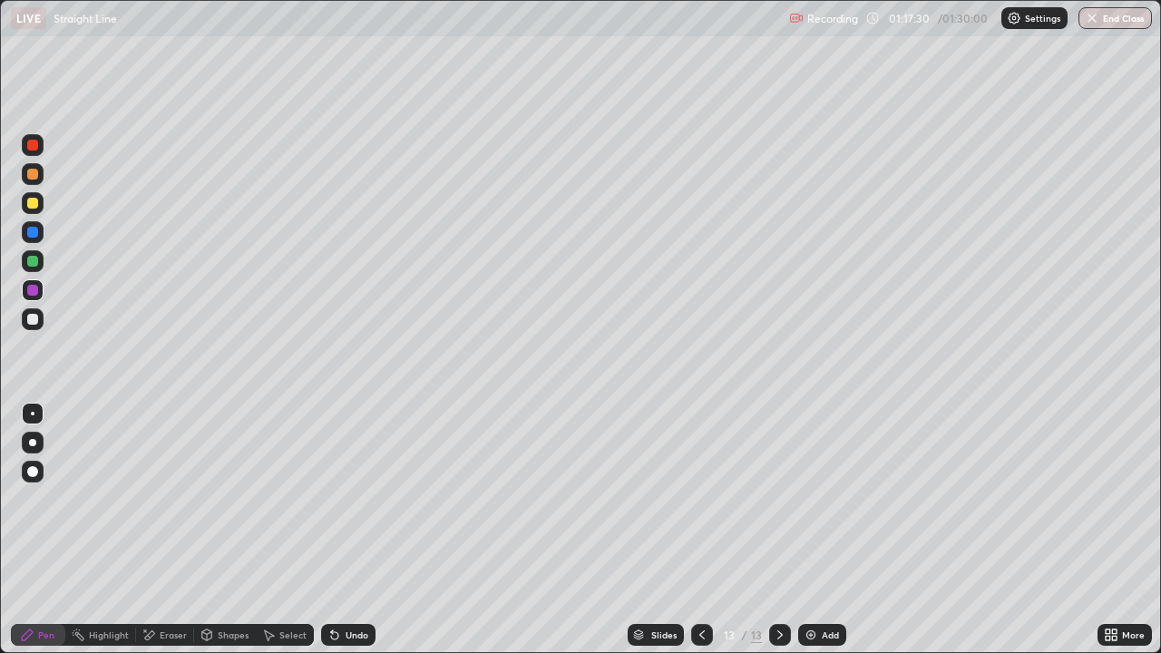
click at [366, 530] on div "Undo" at bounding box center [348, 635] width 54 height 22
click at [835, 530] on div "Add" at bounding box center [830, 634] width 17 height 9
click at [34, 319] on div at bounding box center [32, 319] width 11 height 11
click at [34, 261] on div at bounding box center [32, 261] width 11 height 11
click at [356, 530] on div "Undo" at bounding box center [357, 634] width 23 height 9
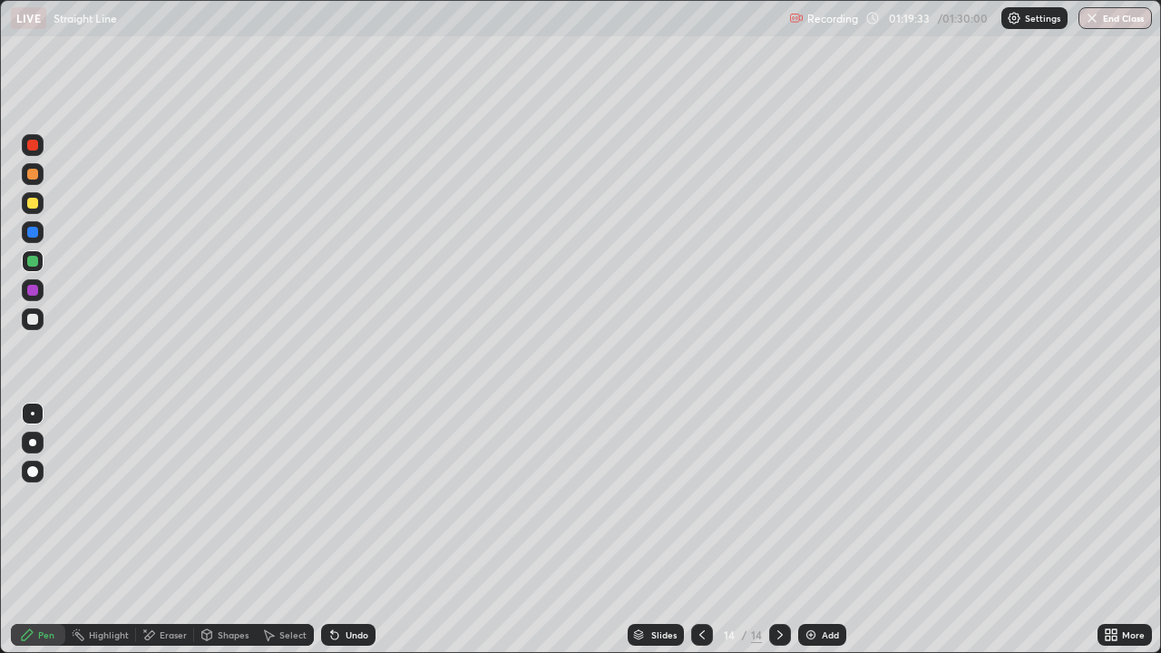
click at [367, 530] on div "Undo" at bounding box center [348, 635] width 54 height 22
click at [354, 530] on div "Undo" at bounding box center [348, 635] width 54 height 22
click at [339, 530] on div "Undo" at bounding box center [348, 635] width 54 height 22
click at [341, 530] on div "Undo" at bounding box center [348, 635] width 54 height 22
click at [347, 530] on div "Undo" at bounding box center [348, 635] width 54 height 22
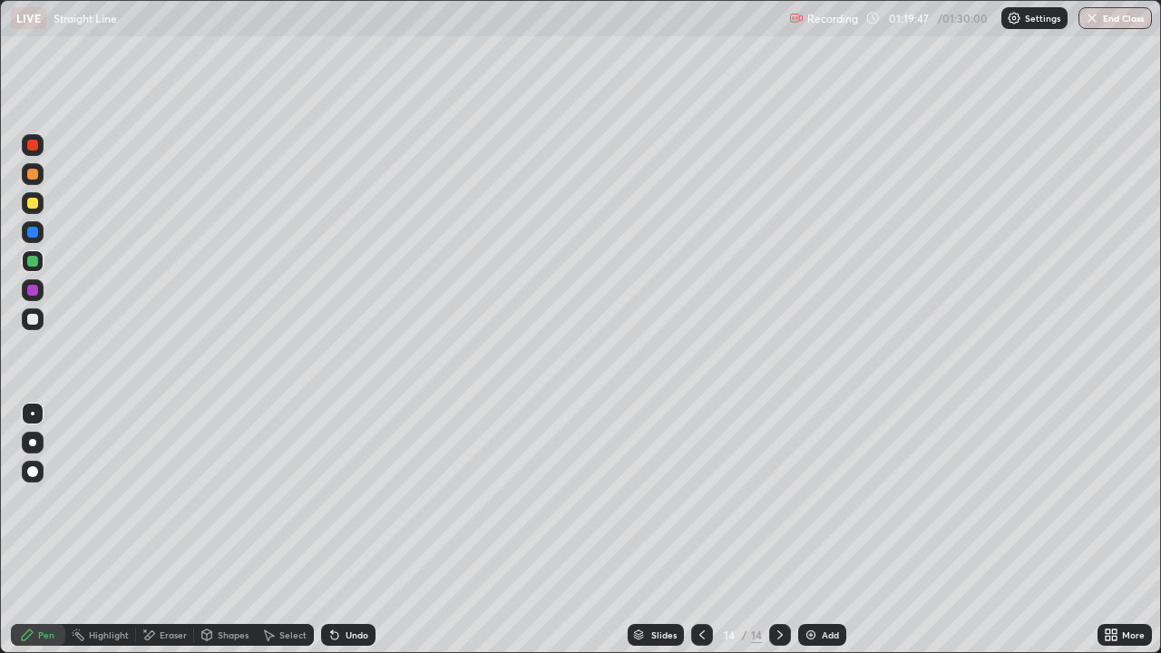
click at [347, 530] on div "Undo" at bounding box center [348, 635] width 54 height 22
click at [158, 530] on div "Eraser" at bounding box center [165, 635] width 58 height 22
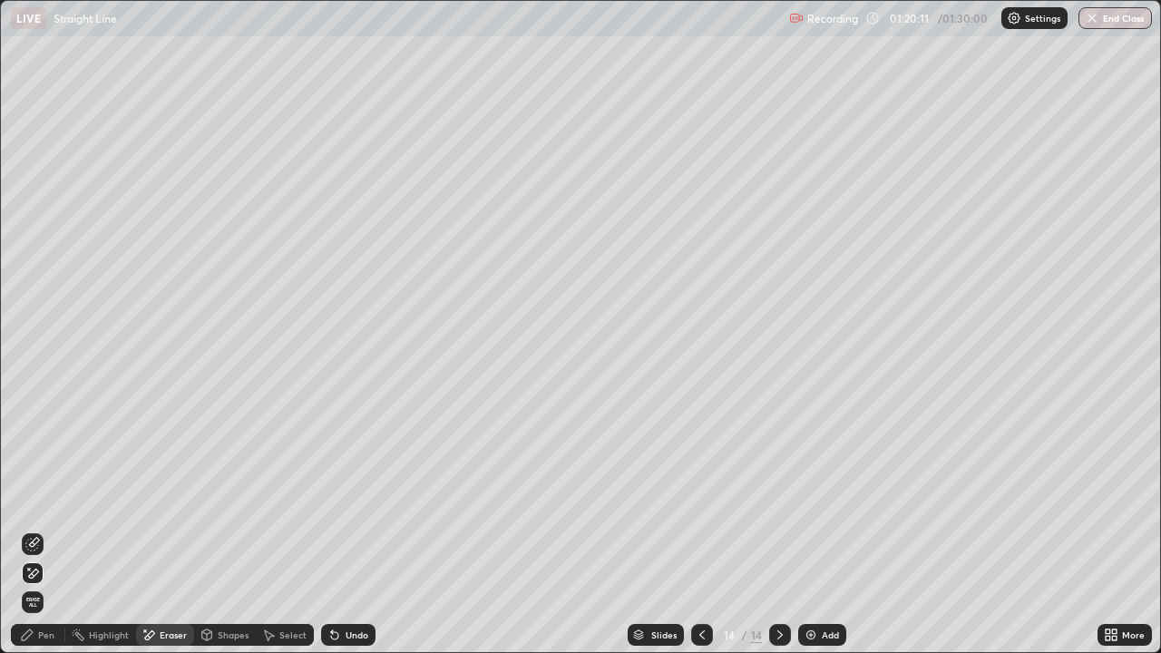
click at [44, 530] on div "Pen" at bounding box center [46, 634] width 16 height 9
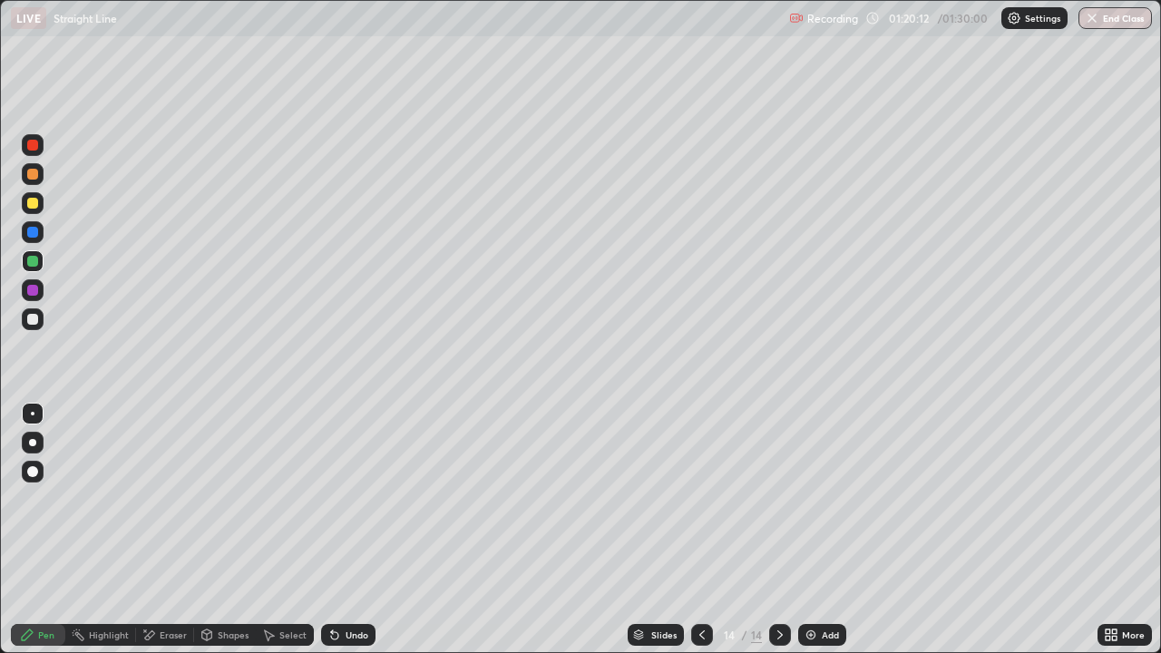
click at [154, 530] on icon at bounding box center [149, 635] width 15 height 15
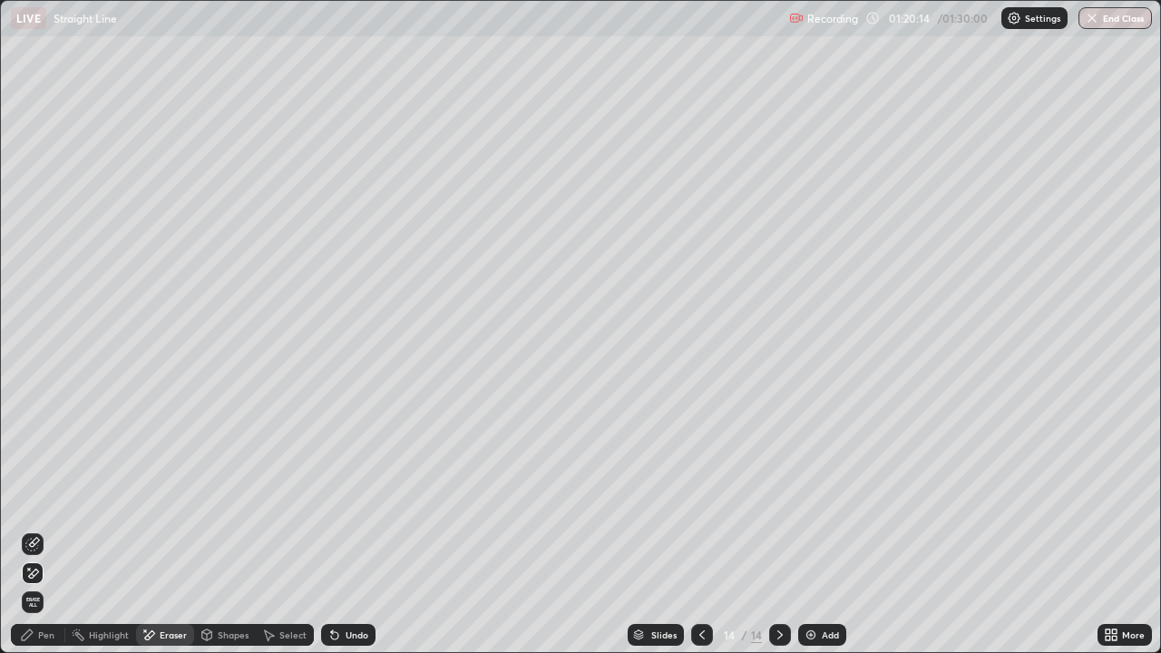
click at [42, 530] on div "Pen" at bounding box center [38, 635] width 54 height 22
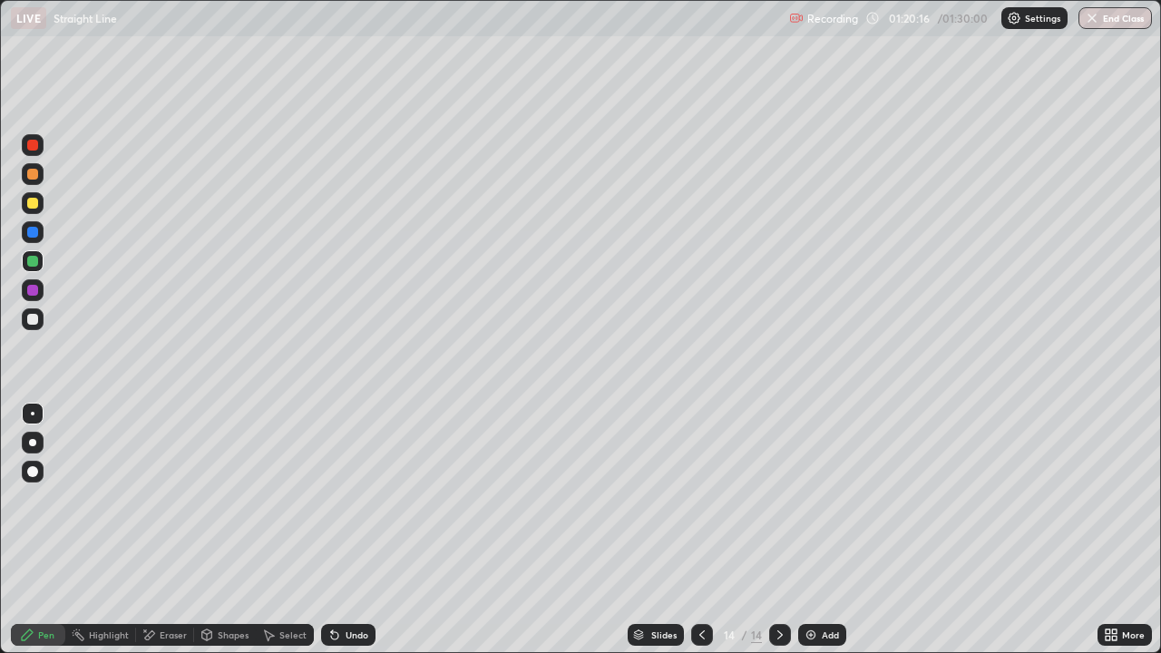
click at [35, 318] on div at bounding box center [32, 319] width 11 height 11
click at [29, 206] on div at bounding box center [32, 203] width 11 height 11
click at [370, 530] on div "Undo" at bounding box center [348, 635] width 54 height 22
click at [369, 530] on div "Undo" at bounding box center [348, 635] width 54 height 22
click at [372, 530] on div "Undo" at bounding box center [348, 635] width 54 height 22
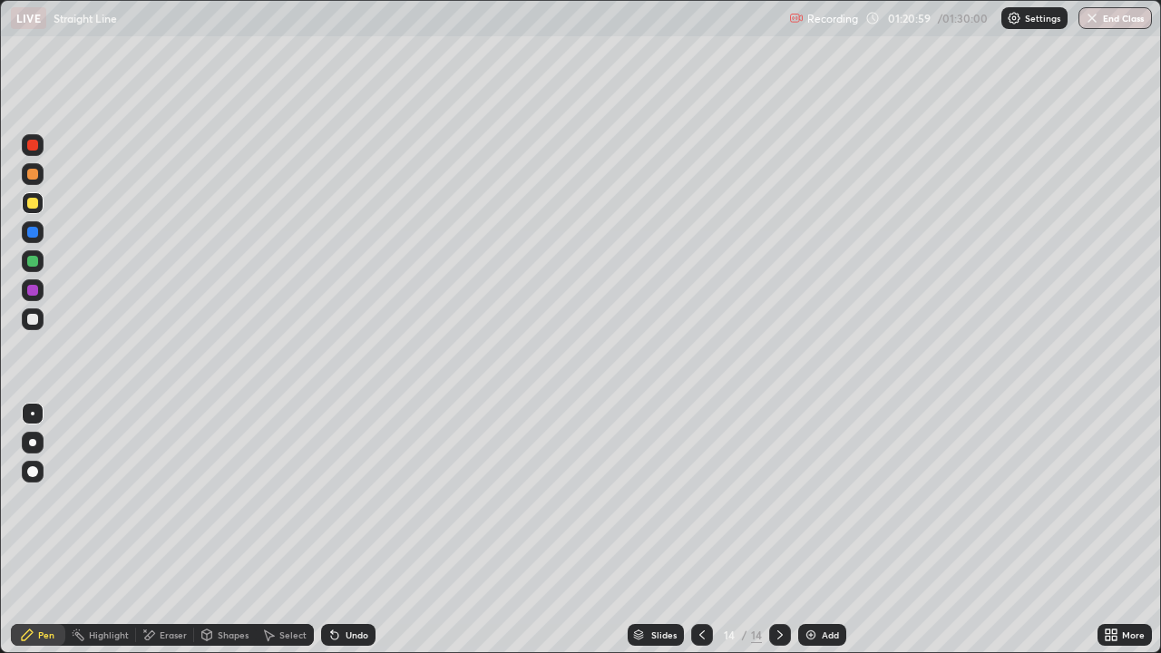
click at [368, 530] on div "Undo" at bounding box center [348, 635] width 54 height 22
click at [283, 530] on div "Select" at bounding box center [292, 634] width 27 height 9
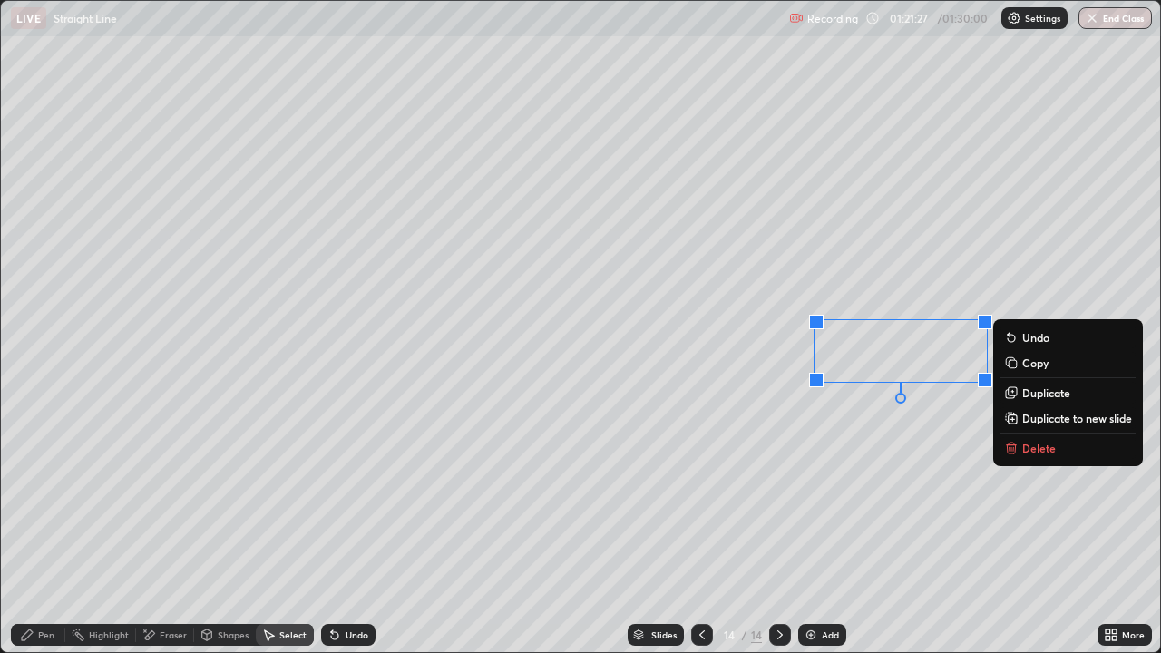
click at [777, 500] on div "0 ° Undo Copy Duplicate Duplicate to new slide Delete" at bounding box center [580, 326] width 1159 height 651
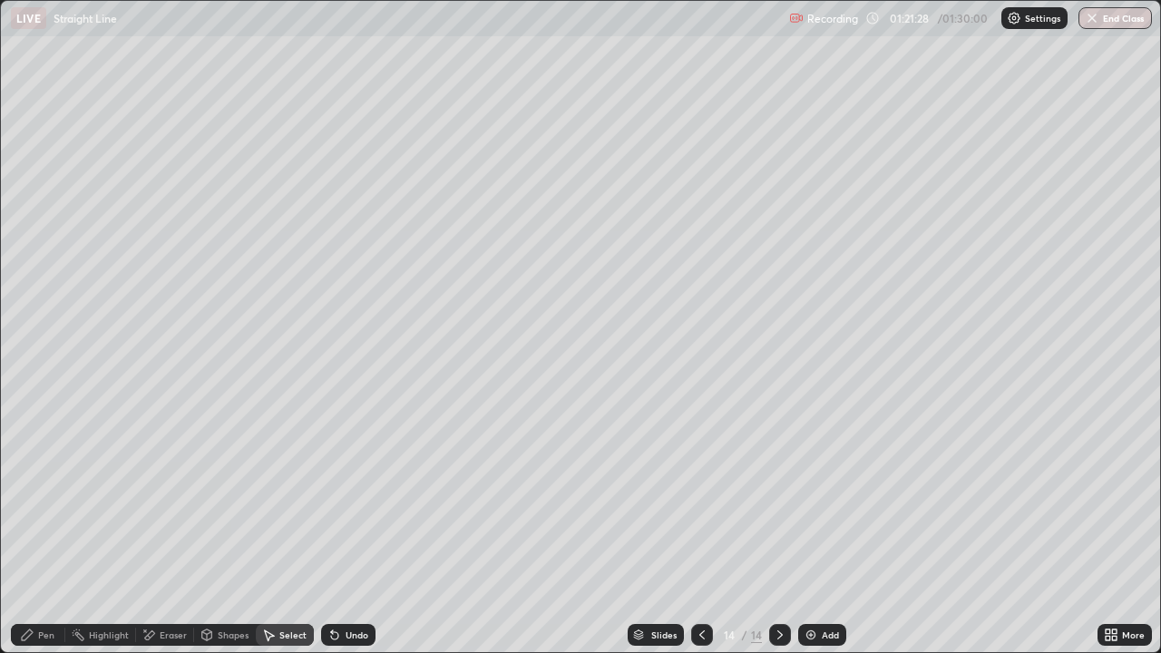
click at [54, 530] on div "Pen" at bounding box center [46, 634] width 16 height 9
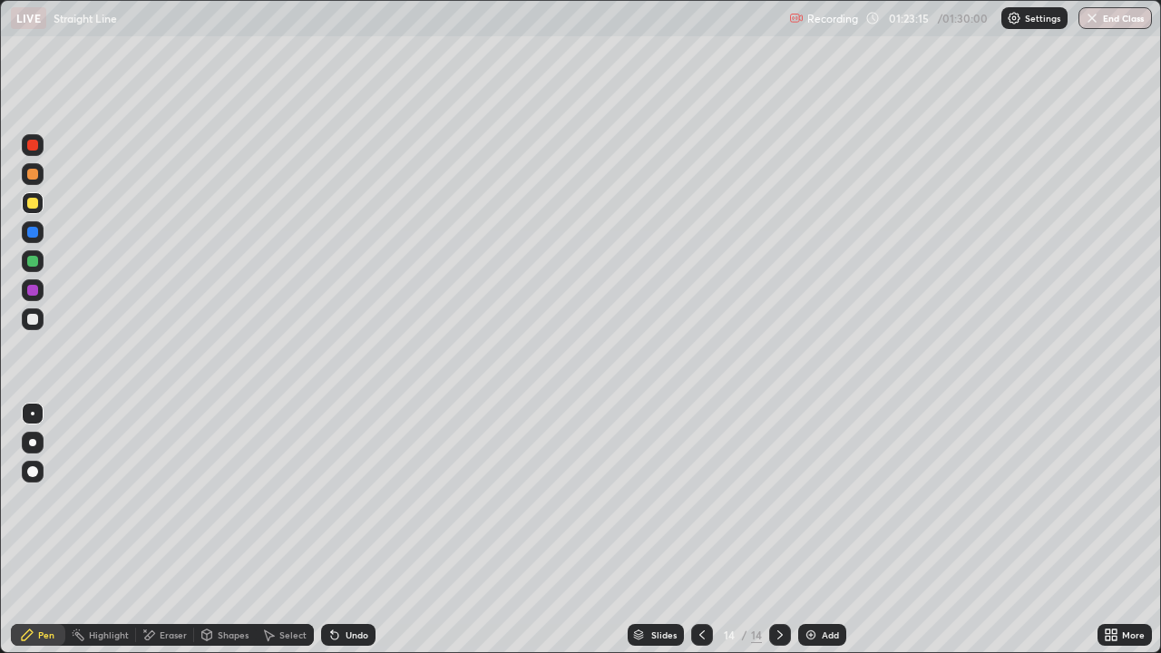
click at [699, 530] on icon at bounding box center [702, 635] width 15 height 15
click at [700, 530] on icon at bounding box center [702, 635] width 15 height 15
click at [698, 530] on icon at bounding box center [702, 635] width 15 height 15
click at [692, 530] on div at bounding box center [702, 635] width 22 height 22
click at [700, 530] on icon at bounding box center [702, 635] width 15 height 15
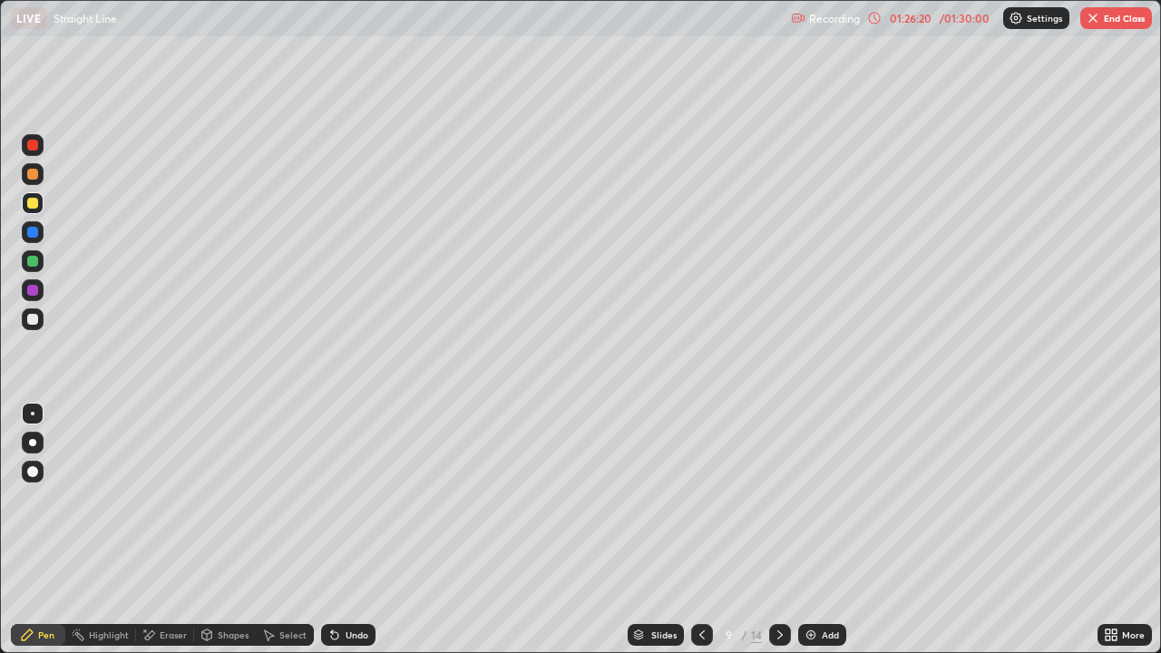
click at [1111, 19] on button "End Class" at bounding box center [1116, 18] width 72 height 22
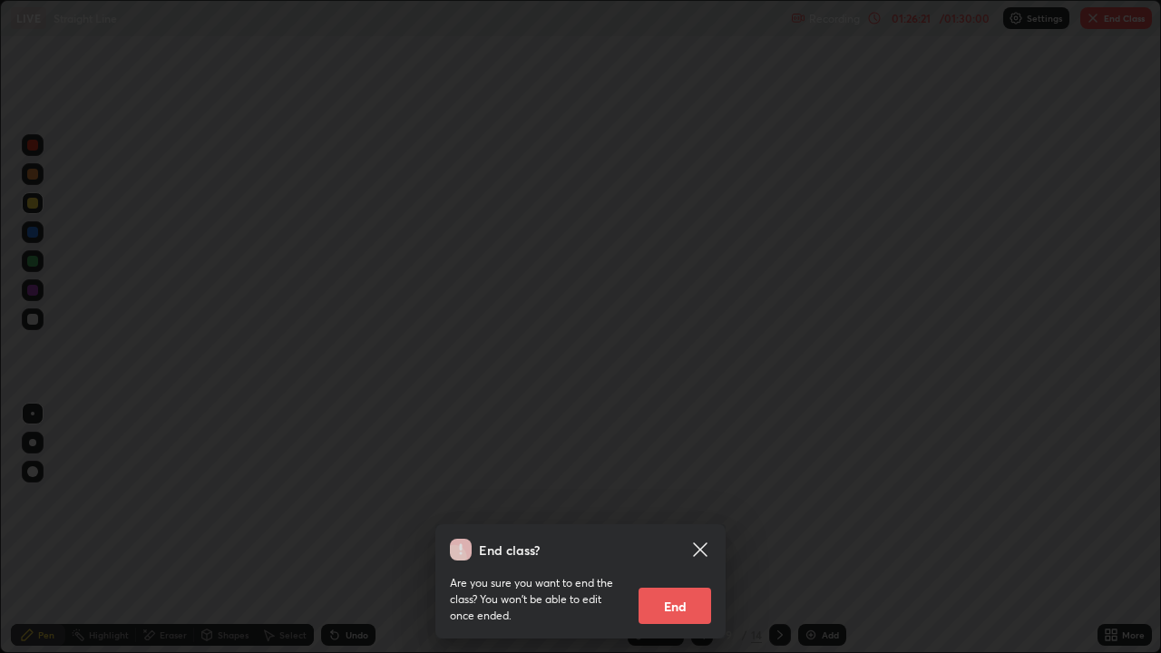
click at [685, 530] on button "End" at bounding box center [675, 606] width 73 height 36
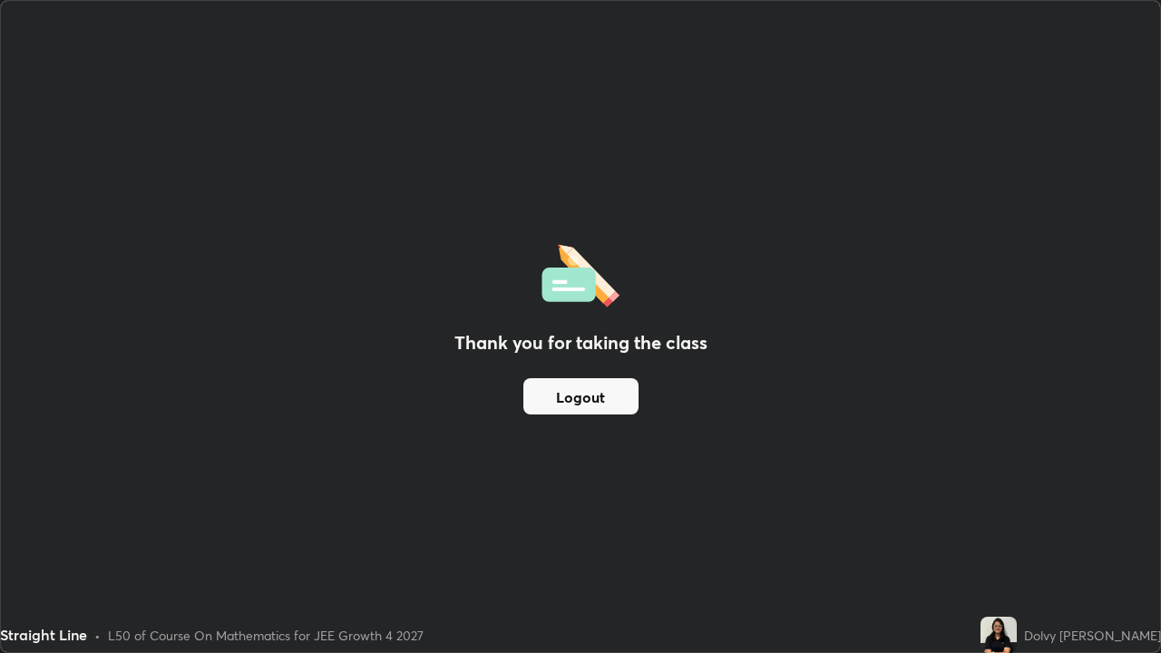
click at [602, 407] on button "Logout" at bounding box center [580, 396] width 115 height 36
